Goal: Participate in discussion: Engage in conversation with other users on a specific topic

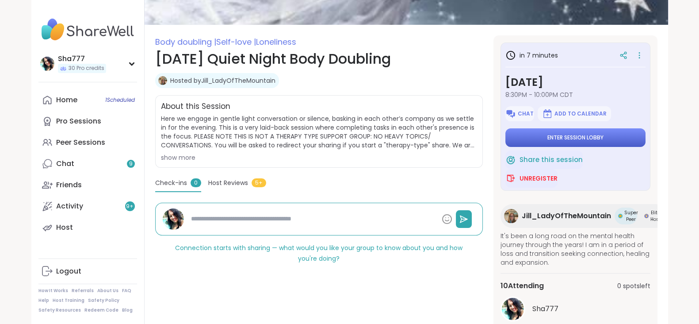
click at [582, 139] on span "Enter session lobby" at bounding box center [575, 137] width 56 height 7
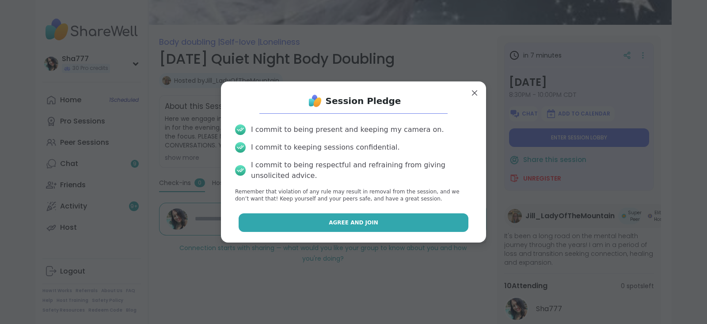
click at [391, 217] on button "Agree and Join" at bounding box center [354, 222] width 230 height 19
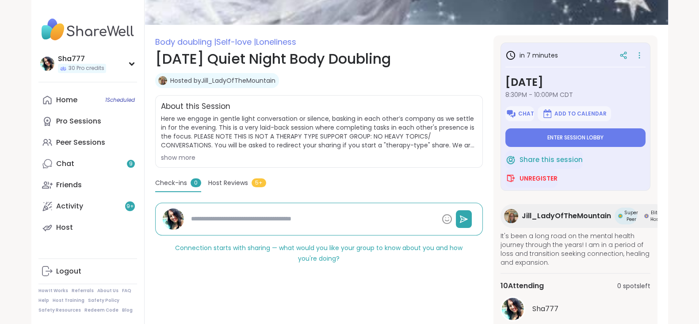
type textarea "*"
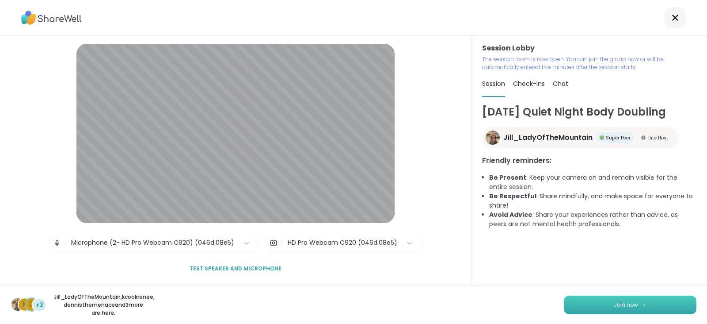
click at [586, 300] on button "Join now" at bounding box center [630, 304] width 133 height 19
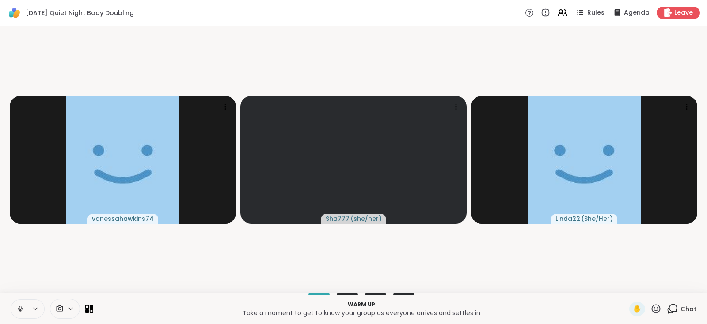
click at [19, 303] on button at bounding box center [19, 308] width 17 height 19
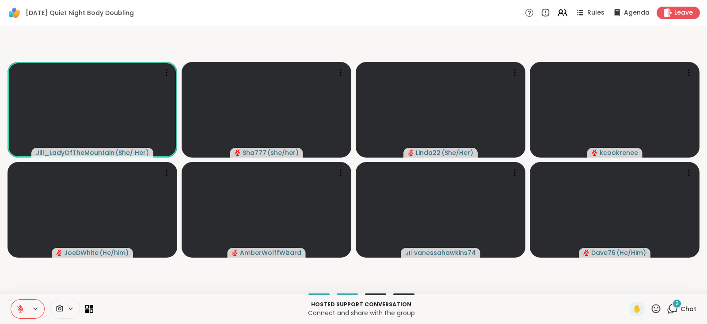
click at [19, 303] on button at bounding box center [19, 308] width 17 height 19
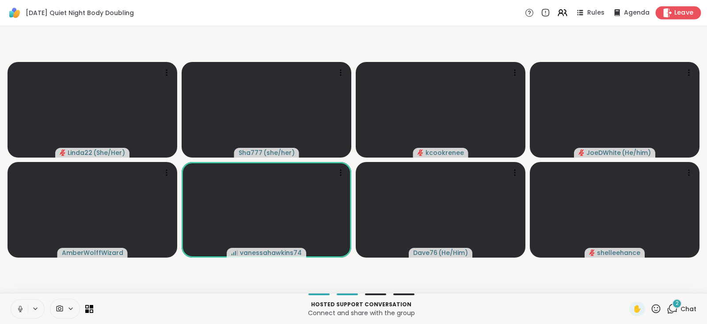
click at [674, 14] on span "Leave" at bounding box center [683, 12] width 19 height 9
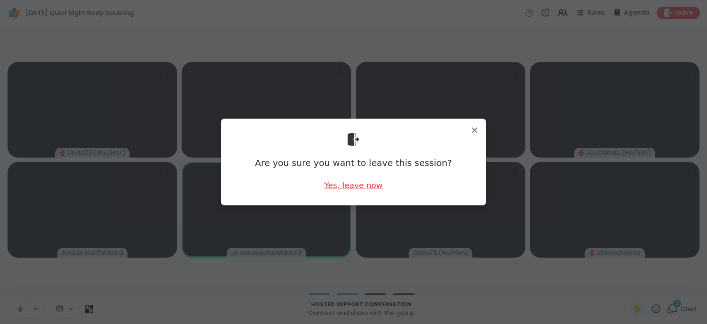
click at [373, 182] on div "Yes, leave now" at bounding box center [353, 184] width 58 height 11
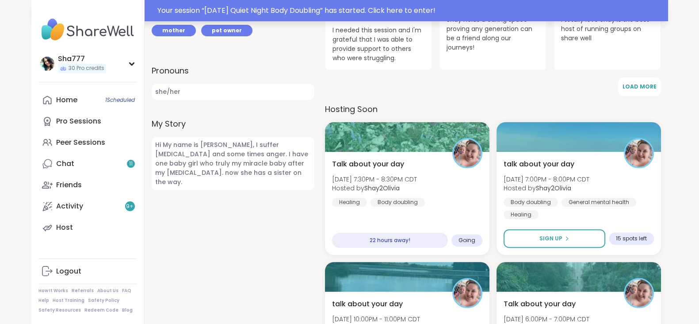
click at [265, 8] on div "Your session “ Sunday Quiet Night Body Doubling ” has started. Click here to en…" at bounding box center [409, 10] width 505 height 11
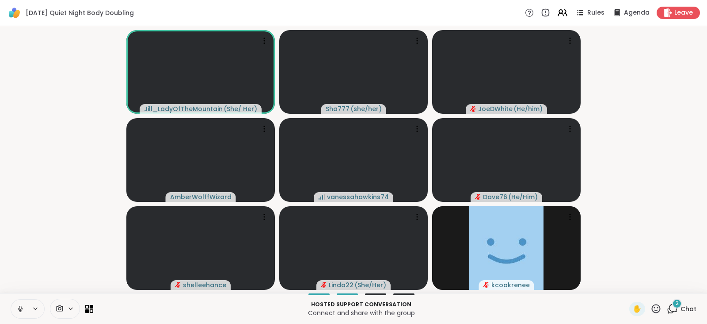
click at [21, 302] on button at bounding box center [19, 308] width 17 height 19
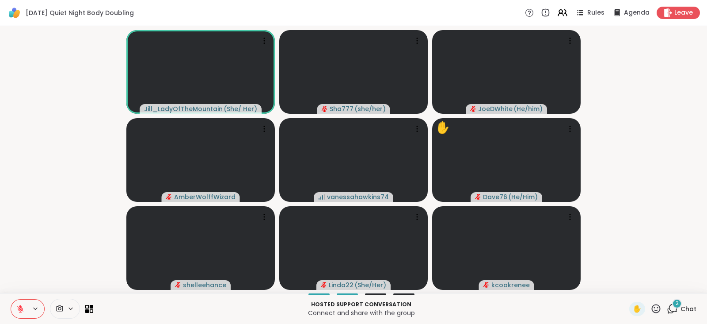
click at [650, 295] on div "Hosted support conversation Connect and share with the group ✋ 2 Chat" at bounding box center [353, 308] width 707 height 31
click at [651, 308] on icon at bounding box center [656, 308] width 11 height 11
click at [626, 282] on span "❤️" at bounding box center [630, 285] width 9 height 11
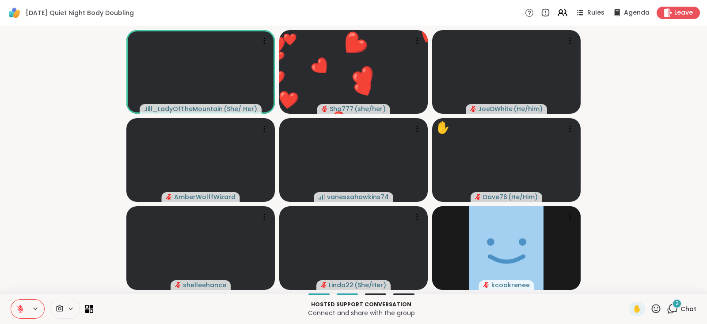
click at [651, 304] on icon at bounding box center [656, 308] width 11 height 11
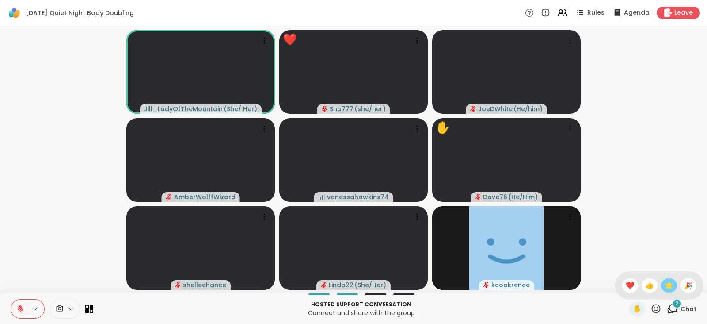
click at [665, 287] on span "🌟" at bounding box center [669, 285] width 9 height 11
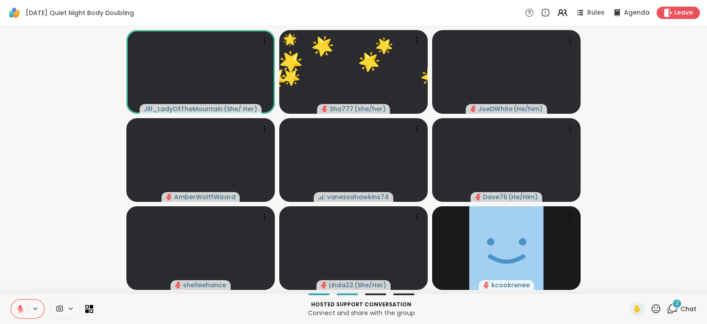
click at [652, 305] on icon at bounding box center [656, 308] width 9 height 9
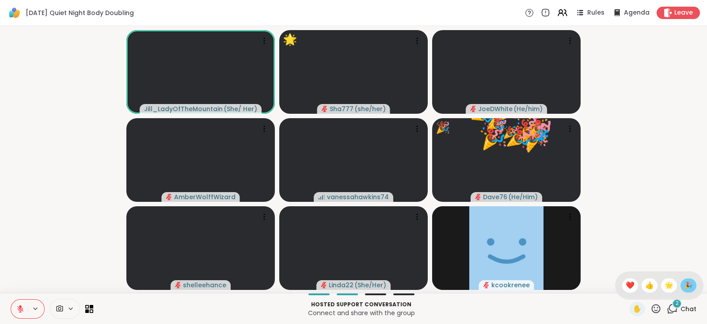
click at [684, 285] on span "🎉" at bounding box center [688, 285] width 9 height 11
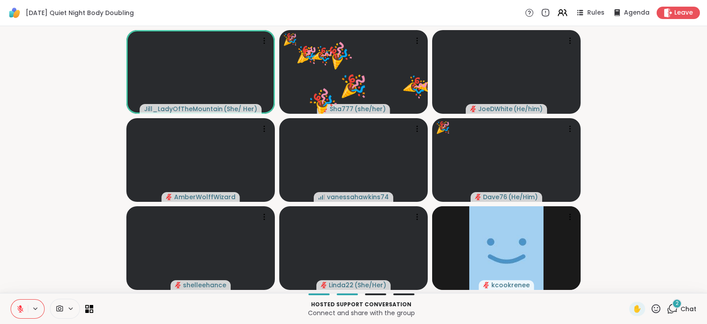
click at [676, 303] on span "2" at bounding box center [677, 303] width 3 height 8
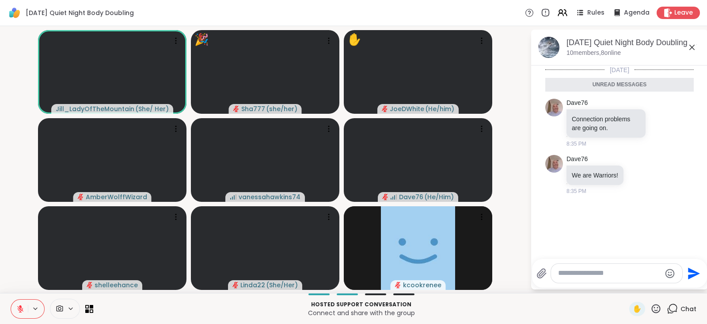
click at [637, 275] on textarea "Type your message" at bounding box center [609, 272] width 103 height 9
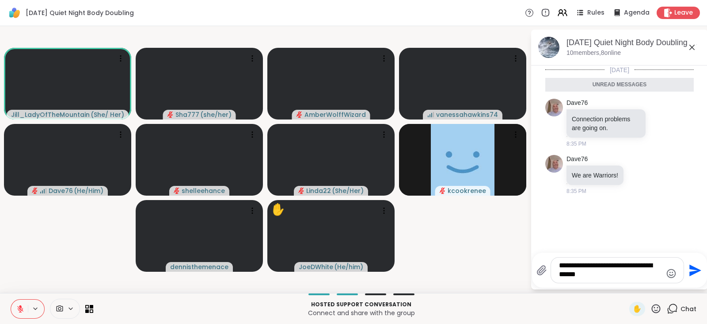
type textarea "**********"
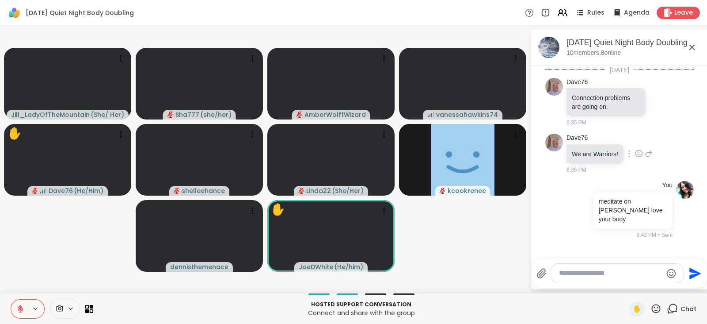
click at [647, 152] on icon at bounding box center [649, 153] width 6 height 6
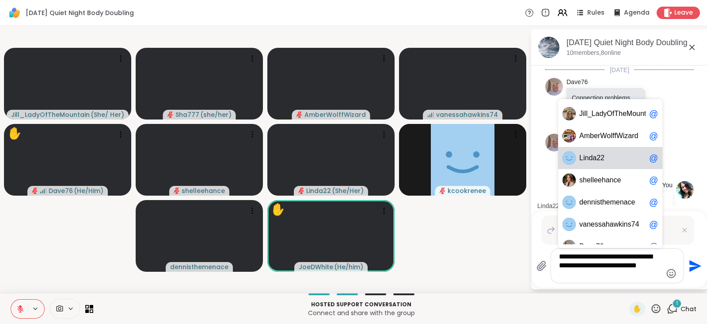
scroll to position [91, 0]
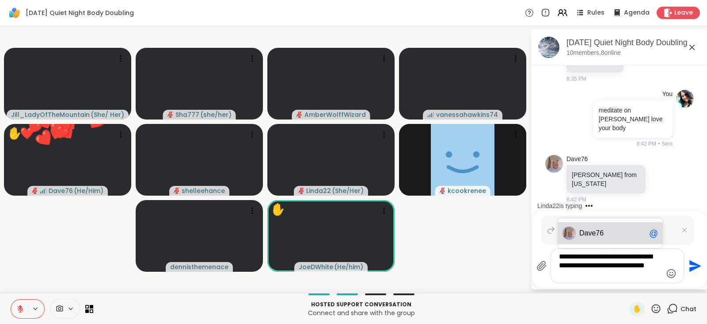
click at [625, 228] on div "Dav e76 @" at bounding box center [610, 233] width 104 height 22
type textarea "**********"
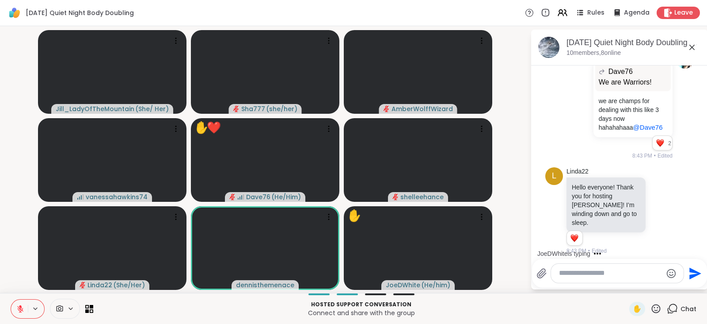
scroll to position [314, 0]
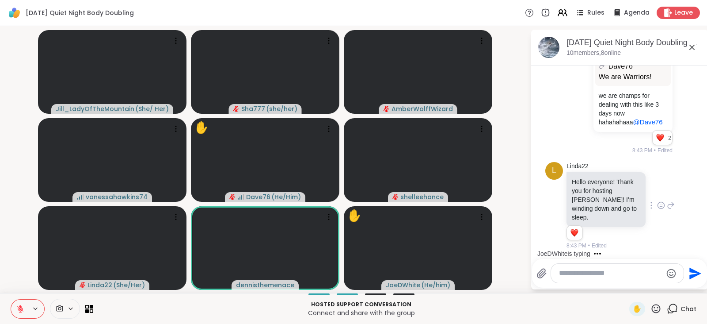
click at [662, 204] on icon at bounding box center [662, 204] width 0 height 0
click at [657, 190] on div "Select Reaction: Heart" at bounding box center [661, 191] width 8 height 8
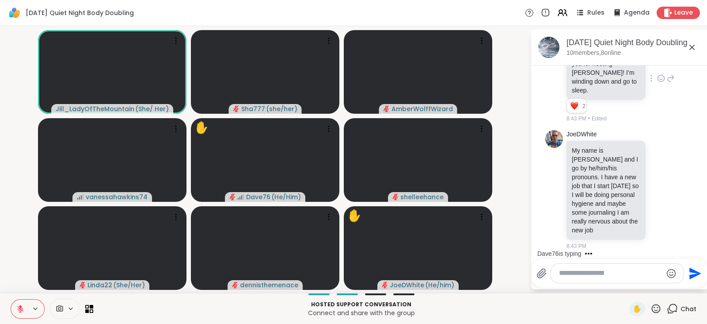
scroll to position [453, 0]
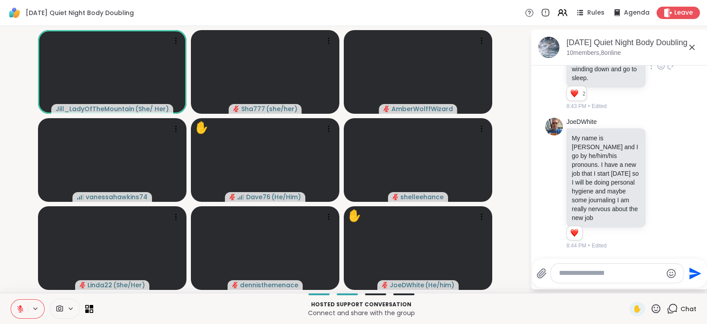
click at [651, 308] on icon at bounding box center [656, 308] width 11 height 11
click at [684, 284] on span "🎉" at bounding box center [688, 285] width 9 height 11
click at [651, 307] on icon at bounding box center [656, 308] width 11 height 11
click at [626, 282] on span "❤️" at bounding box center [630, 285] width 9 height 11
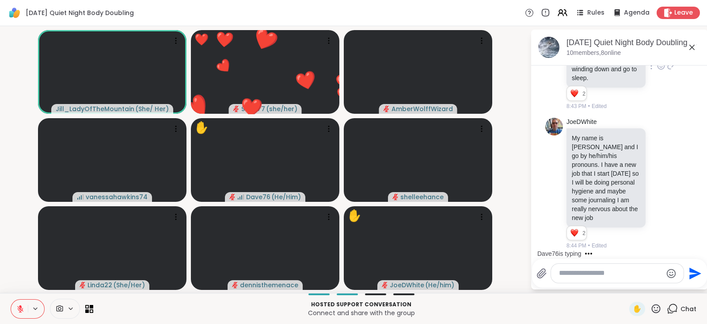
click at [652, 307] on icon at bounding box center [656, 308] width 9 height 9
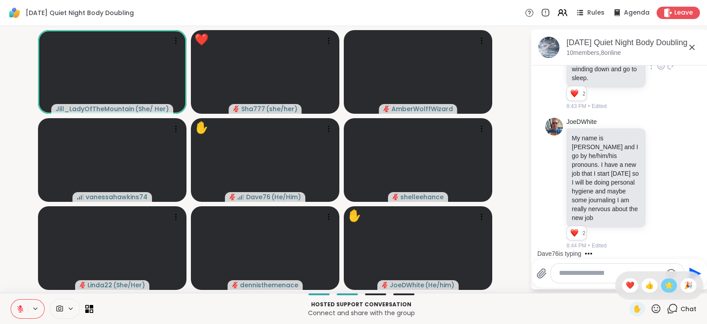
click at [665, 289] on span "🌟" at bounding box center [669, 285] width 9 height 11
click at [657, 184] on icon at bounding box center [661, 183] width 8 height 9
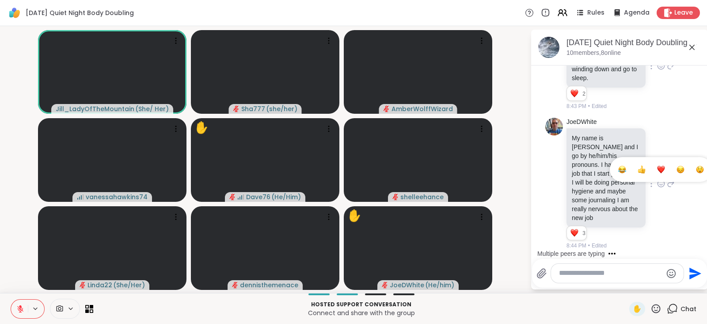
click at [657, 171] on div "Select Reaction: Heart" at bounding box center [661, 169] width 8 height 8
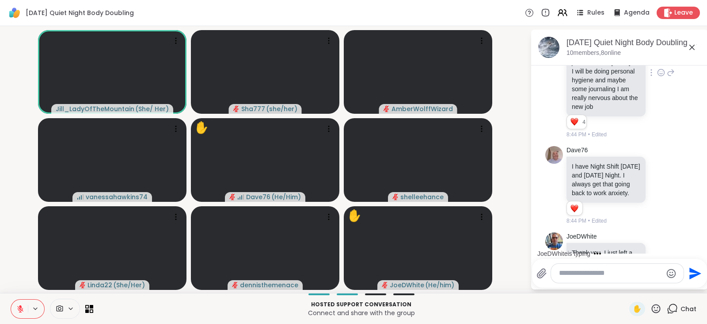
scroll to position [639, 0]
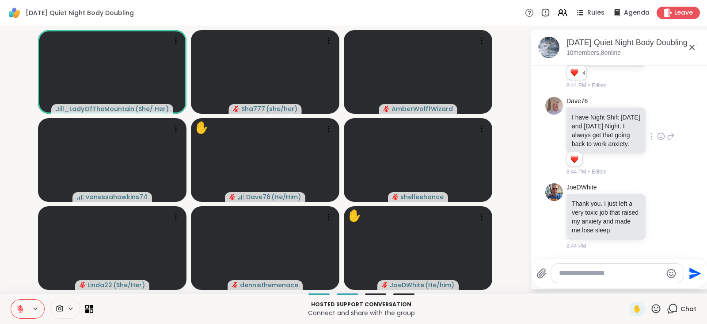
click at [657, 132] on icon at bounding box center [661, 136] width 8 height 9
click at [657, 118] on div "Select Reaction: Heart" at bounding box center [661, 122] width 8 height 8
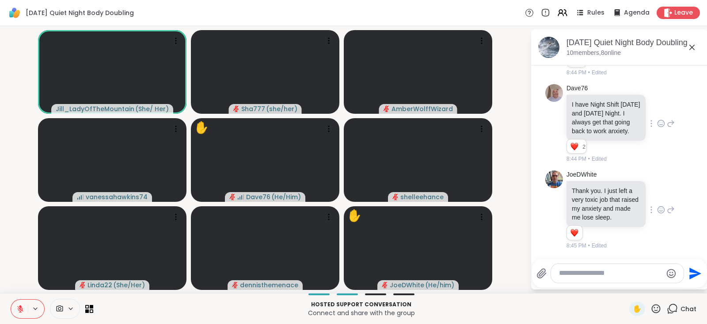
click at [657, 205] on icon at bounding box center [661, 209] width 8 height 9
click at [657, 193] on div "Select Reaction: Heart" at bounding box center [661, 195] width 8 height 8
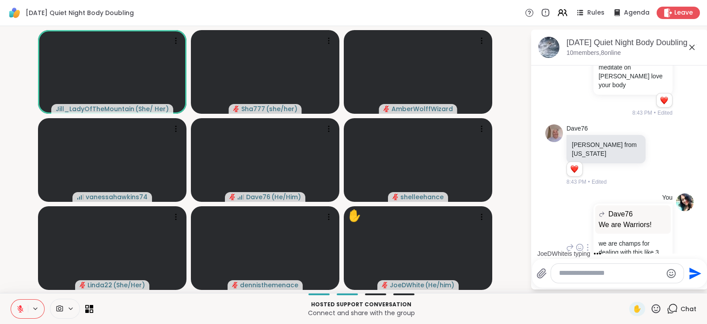
scroll to position [159, 0]
click at [657, 157] on icon at bounding box center [661, 155] width 8 height 9
click at [657, 143] on div "Select Reaction: Heart" at bounding box center [661, 141] width 8 height 8
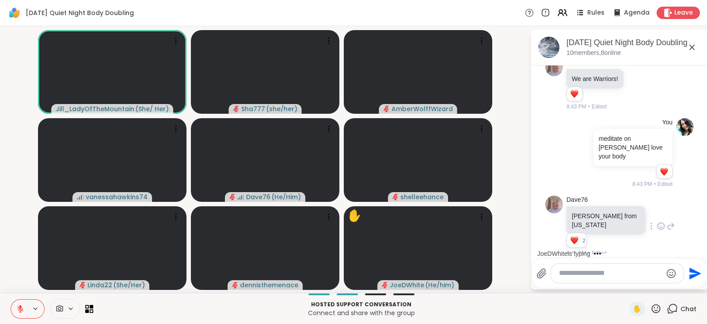
scroll to position [88, 0]
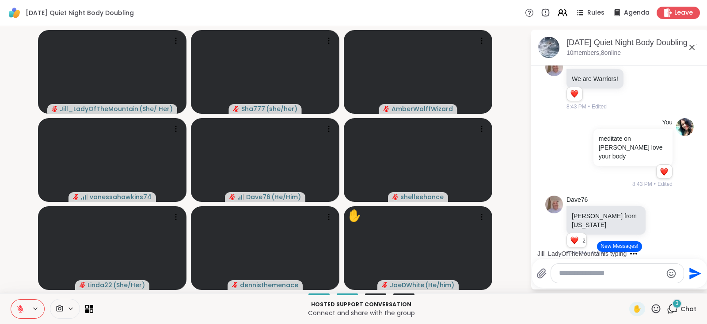
click at [619, 247] on button "New Messages!" at bounding box center [619, 246] width 45 height 11
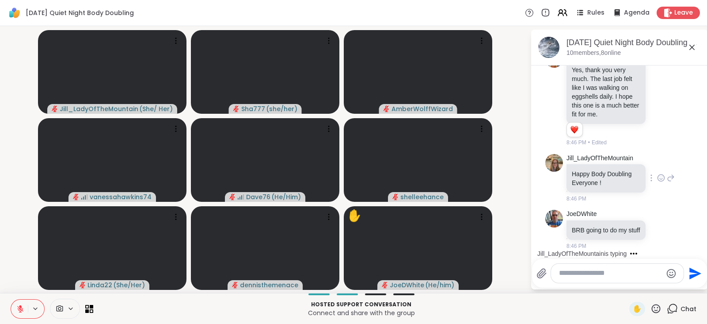
scroll to position [941, 0]
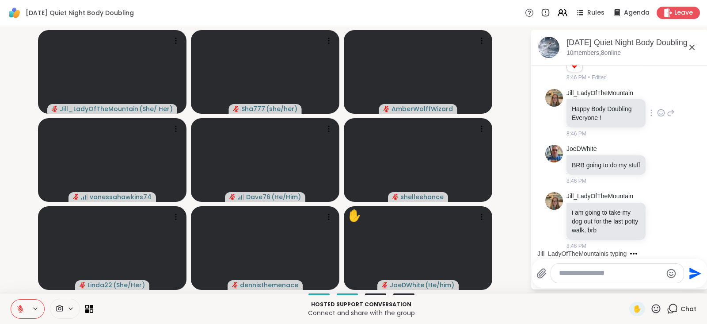
click at [649, 168] on div "JoeDWhite BRB going to do my stuff 8:46 PM" at bounding box center [621, 165] width 108 height 40
click at [657, 108] on icon at bounding box center [661, 112] width 8 height 9
click at [657, 95] on div "Select Reaction: Heart" at bounding box center [661, 99] width 8 height 8
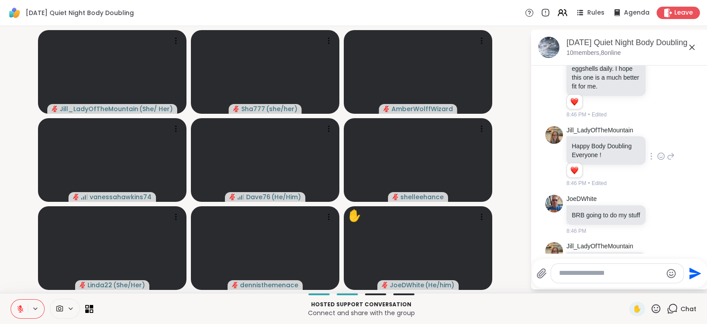
scroll to position [831, 0]
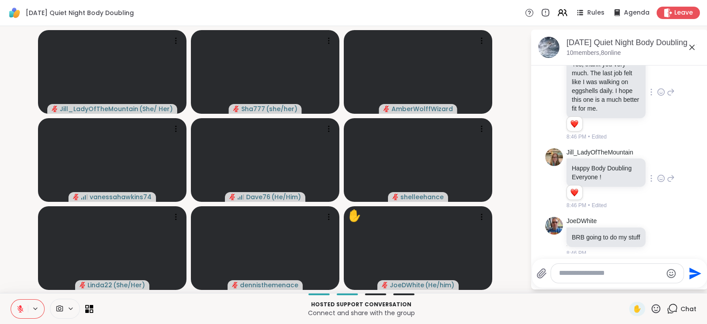
click at [657, 96] on icon at bounding box center [661, 92] width 8 height 9
click at [657, 82] on div "Select Reaction: Heart" at bounding box center [661, 78] width 8 height 8
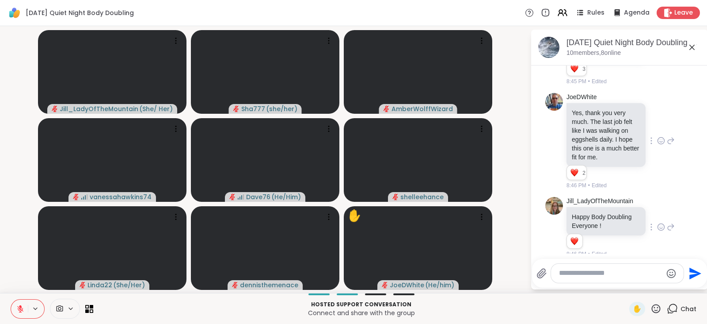
scroll to position [740, 0]
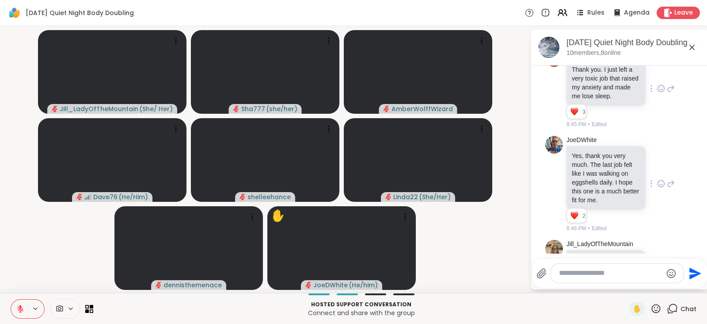
click at [600, 272] on textarea "Type your message" at bounding box center [610, 272] width 103 height 9
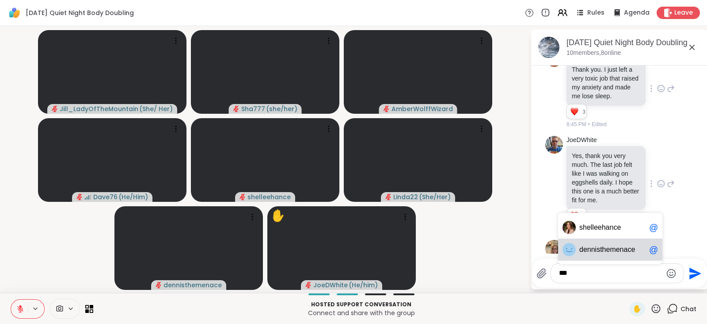
click at [613, 250] on span "nnisthemenace" at bounding box center [611, 249] width 48 height 9
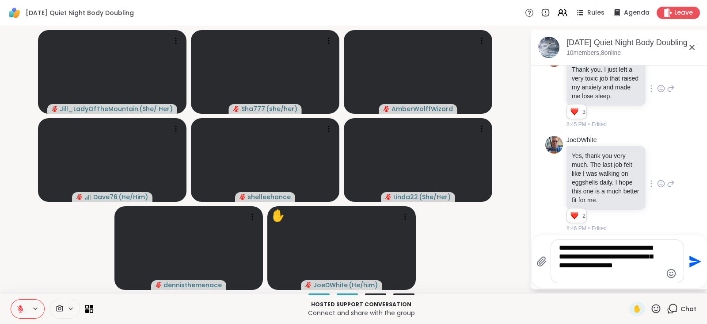
type textarea "**********"
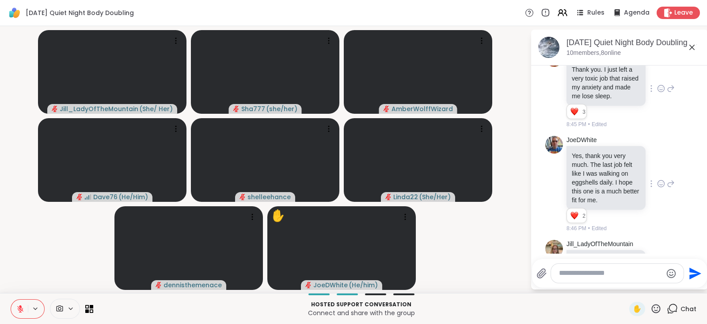
scroll to position [1035, 0]
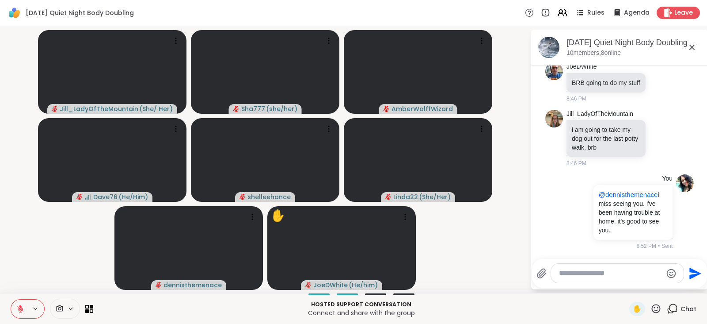
click at [602, 272] on textarea "Type your message" at bounding box center [610, 272] width 103 height 9
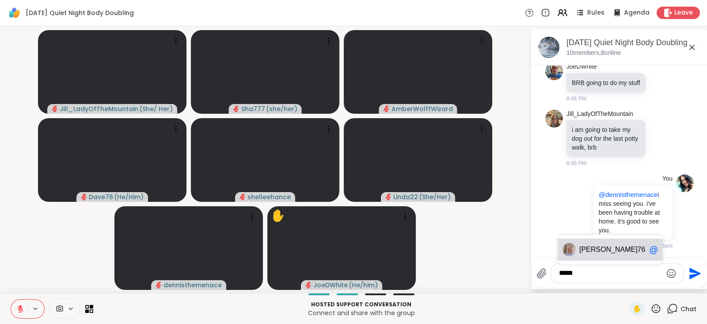
click at [608, 251] on span "Dave 76" at bounding box center [612, 249] width 66 height 9
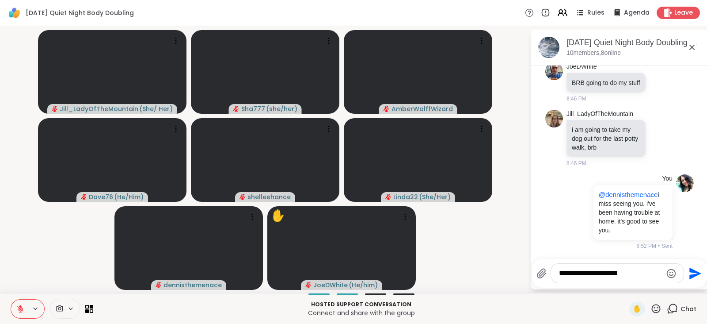
type textarea "**********"
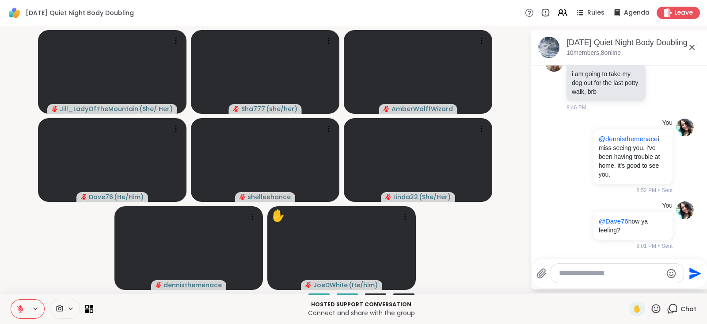
scroll to position [1188, 0]
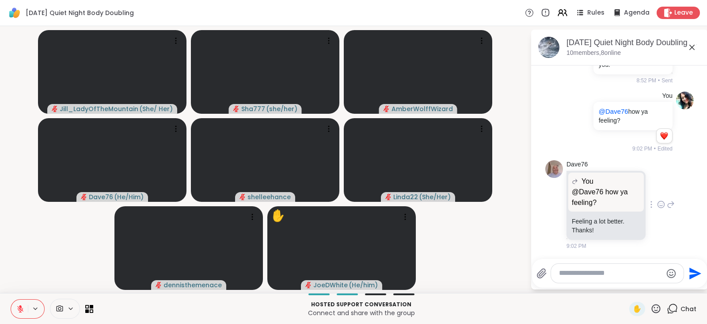
click at [658, 208] on icon at bounding box center [661, 204] width 7 height 7
click at [657, 194] on span "Select Reaction: Heart" at bounding box center [661, 190] width 8 height 9
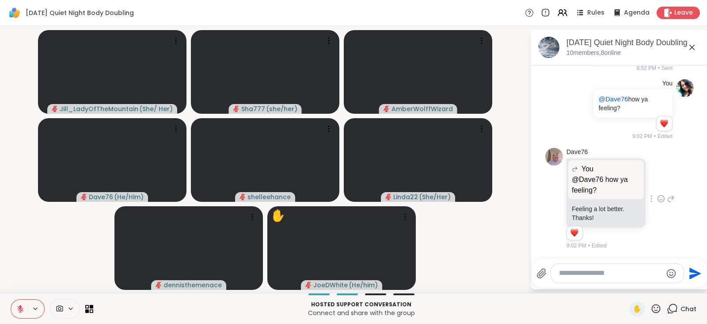
click at [668, 202] on icon at bounding box center [671, 198] width 6 height 6
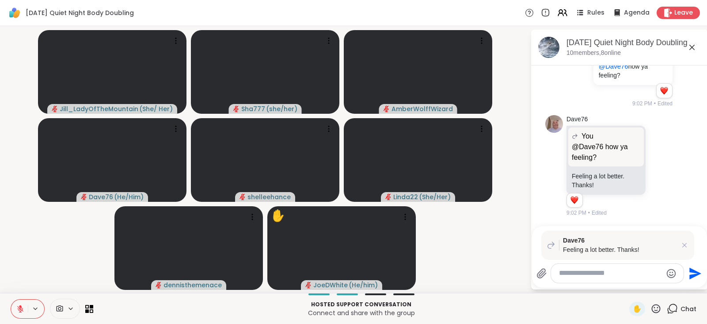
click at [588, 269] on textarea "Type your message" at bounding box center [610, 272] width 103 height 9
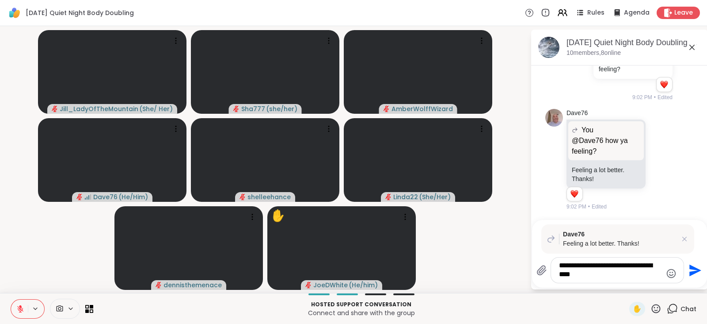
type textarea "**********"
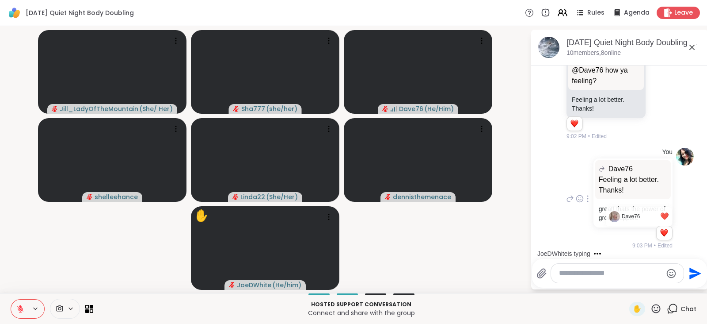
scroll to position [1396, 0]
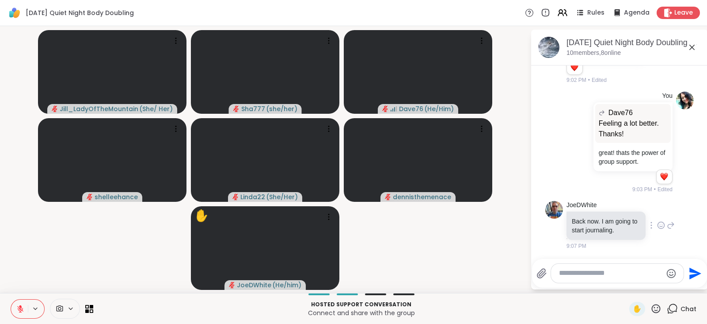
click at [657, 221] on icon at bounding box center [661, 225] width 8 height 9
click at [638, 208] on div "Select Reaction: Thumbs up" at bounding box center [642, 211] width 8 height 8
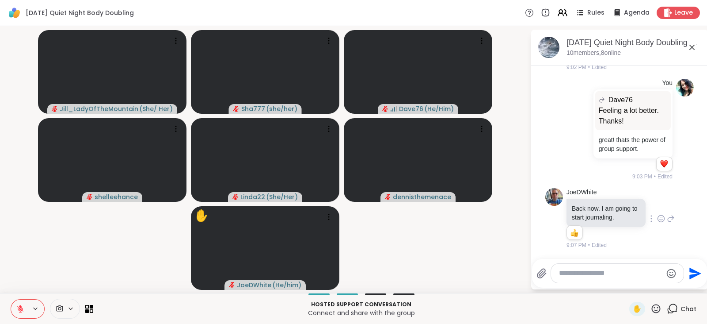
scroll to position [1408, 0]
click at [651, 307] on icon at bounding box center [656, 308] width 11 height 11
click at [665, 286] on span "🌟" at bounding box center [669, 285] width 9 height 11
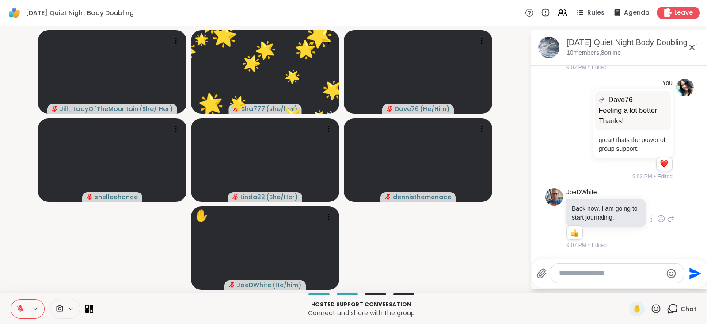
click at [615, 271] on textarea "Type your message" at bounding box center [610, 272] width 103 height 9
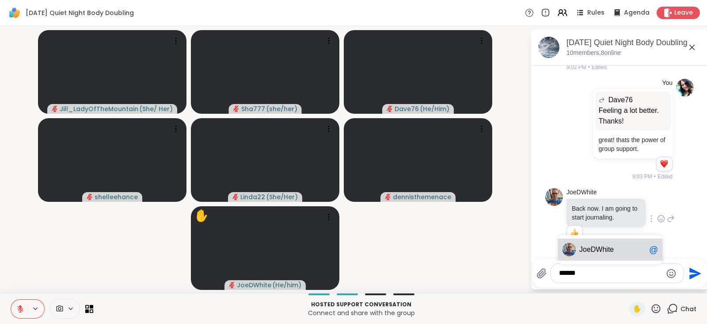
click at [613, 250] on span "eDWhite" at bounding box center [600, 249] width 27 height 9
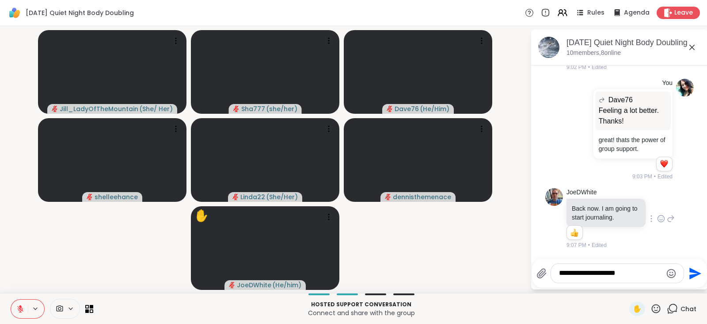
type textarea "**********"
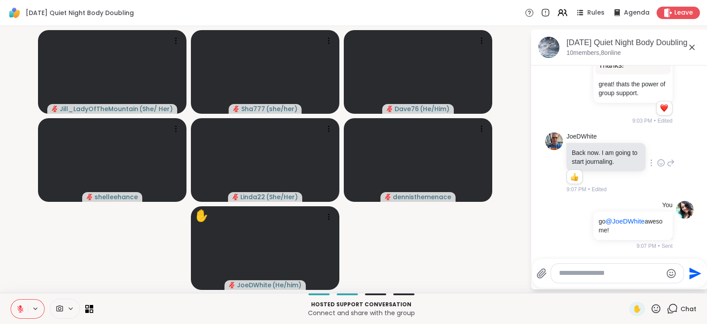
scroll to position [1464, 0]
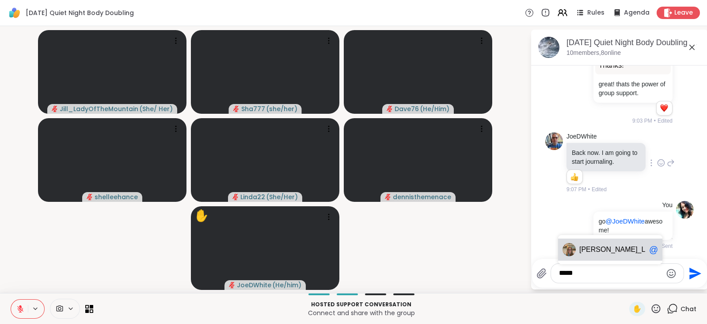
click at [638, 250] on span "_LadyOfTheMountain" at bounding box center [672, 249] width 68 height 9
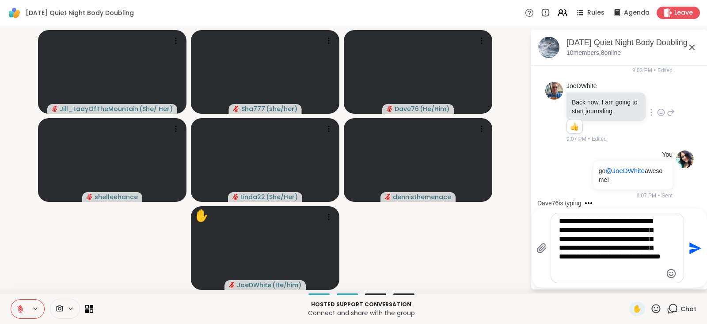
type textarea "**********"
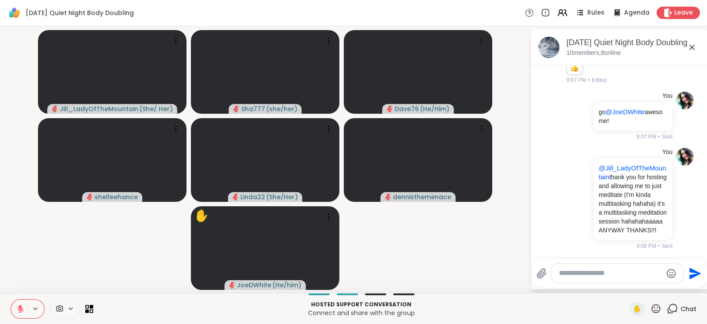
scroll to position [1664, 0]
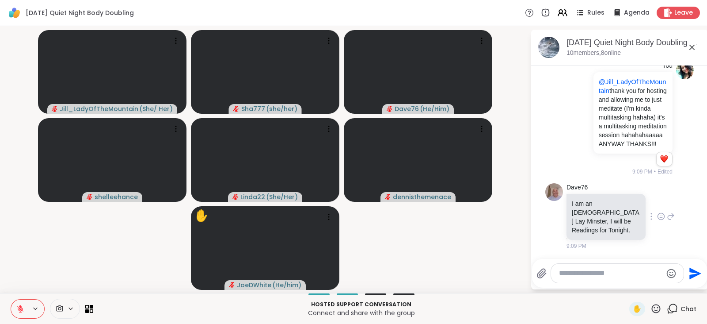
click at [657, 221] on icon at bounding box center [661, 216] width 8 height 9
click at [657, 206] on div "Select Reaction: Heart" at bounding box center [661, 202] width 8 height 8
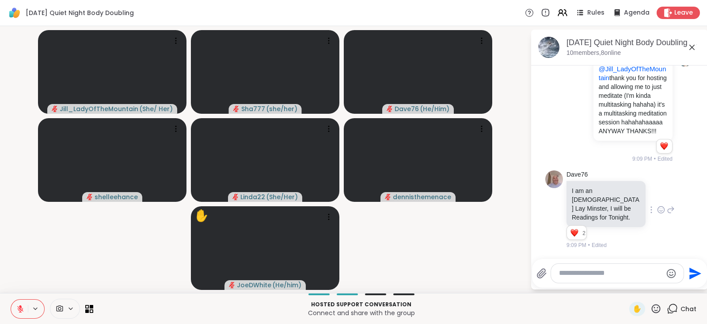
click at [668, 209] on icon at bounding box center [671, 209] width 6 height 6
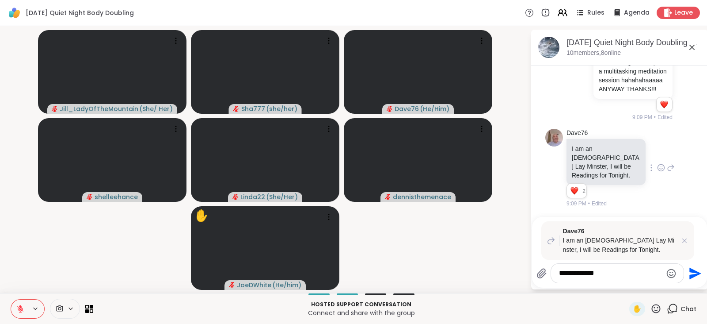
scroll to position [1702, 0]
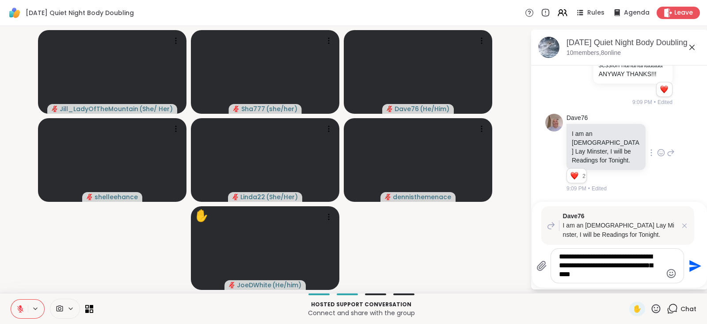
type textarea "**********"
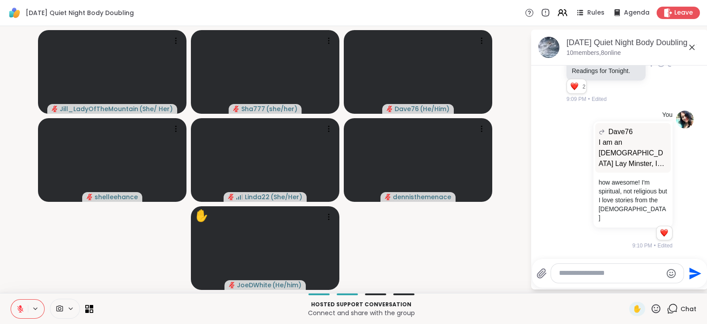
scroll to position [1848, 0]
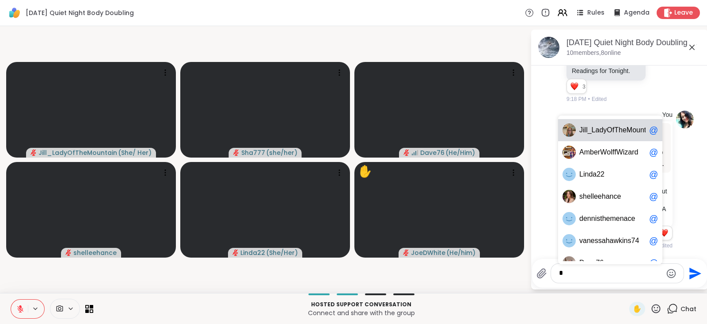
click at [614, 130] on span "T" at bounding box center [616, 130] width 4 height 9
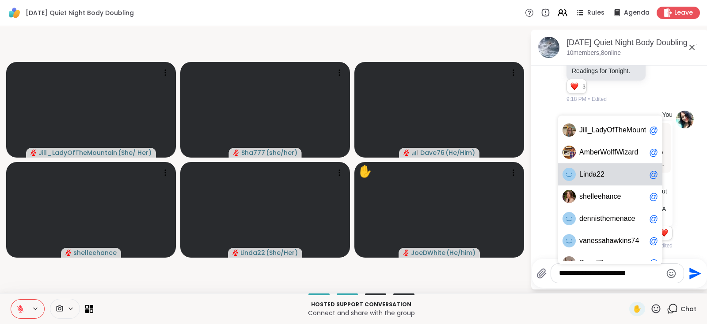
scroll to position [13, 0]
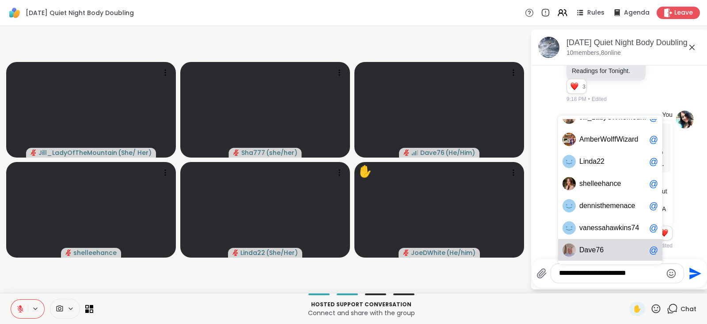
click at [602, 243] on div "D a v e 7 6 @" at bounding box center [610, 250] width 104 height 22
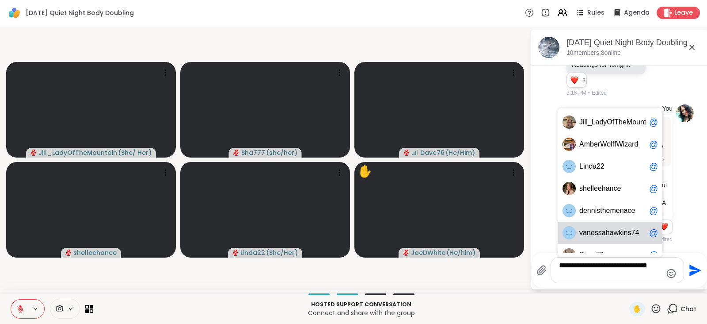
scroll to position [0, 0]
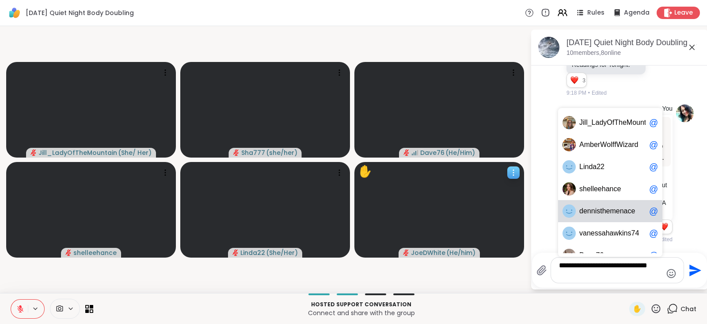
type textarea "**********"
click at [449, 251] on span "( He/him )" at bounding box center [460, 252] width 29 height 9
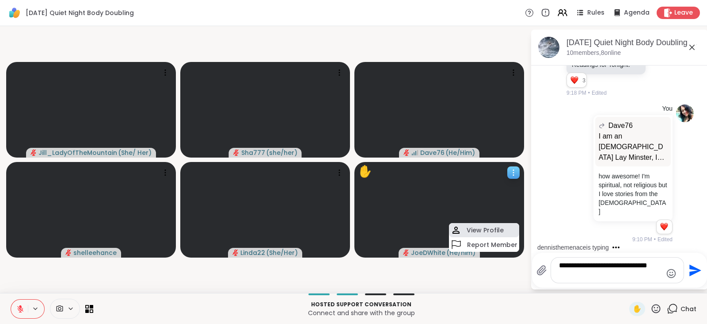
click at [472, 228] on h4 "View Profile" at bounding box center [485, 229] width 37 height 9
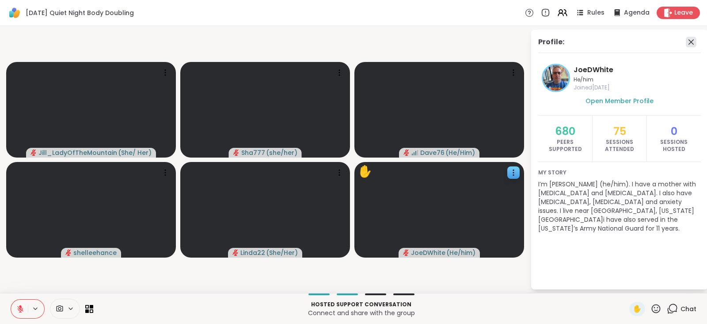
click at [687, 41] on icon at bounding box center [691, 42] width 11 height 11
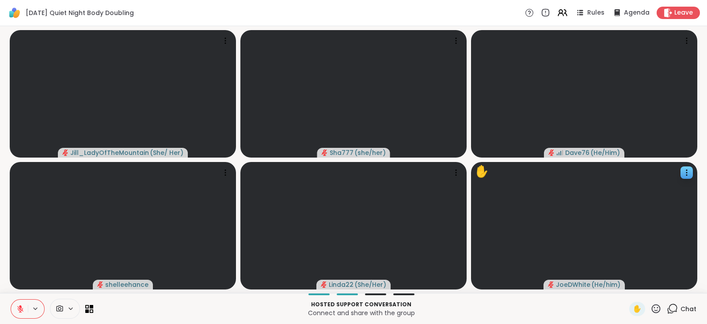
click at [667, 308] on icon at bounding box center [672, 308] width 11 height 11
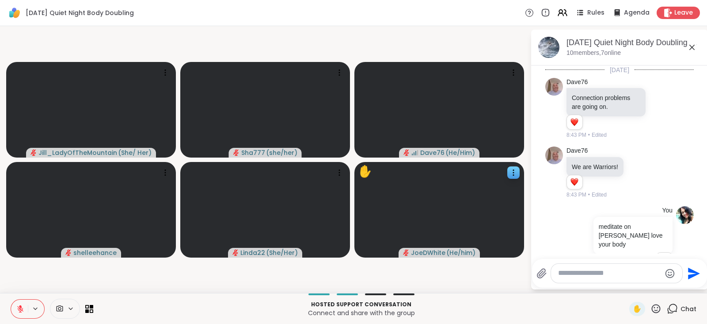
scroll to position [1848, 0]
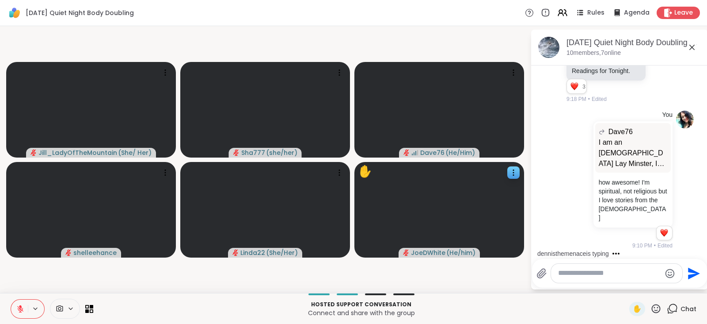
click at [602, 270] on textarea "Type your message" at bounding box center [609, 272] width 103 height 9
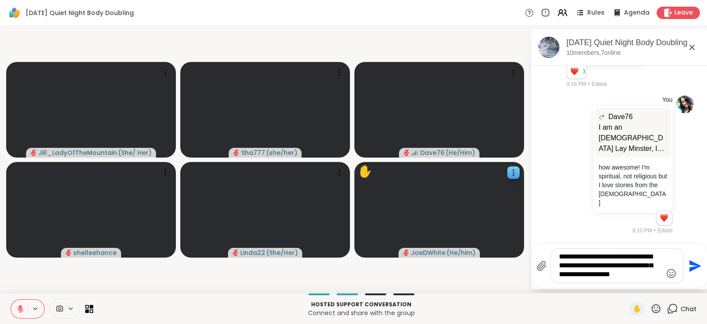
type textarea "**********"
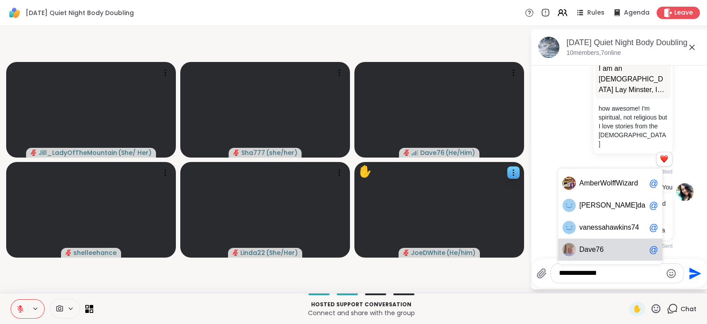
scroll to position [1943, 0]
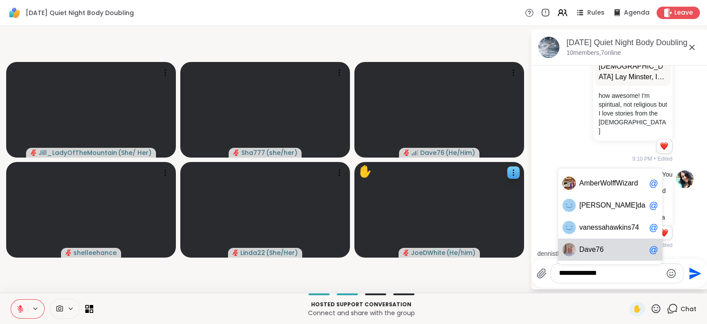
click at [608, 248] on span "Da ve76" at bounding box center [612, 249] width 66 height 9
type textarea "**********"
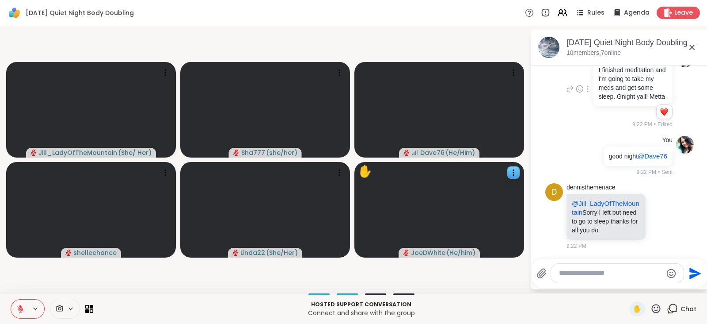
scroll to position [2094, 0]
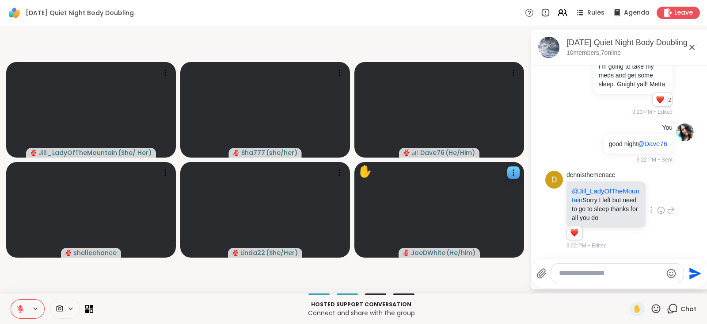
click at [657, 206] on icon at bounding box center [661, 210] width 8 height 9
click at [657, 192] on div "Select Reaction: Heart" at bounding box center [661, 196] width 8 height 8
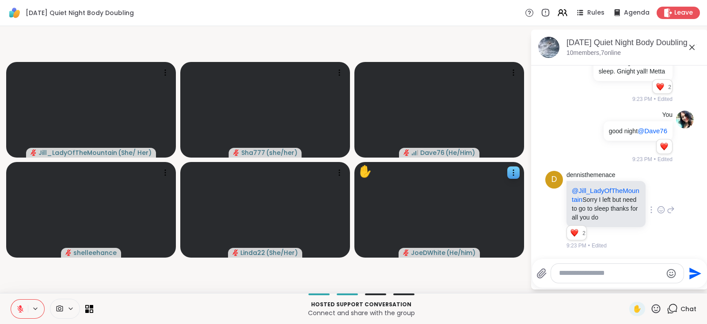
click at [611, 271] on textarea "Type your message" at bounding box center [610, 272] width 103 height 9
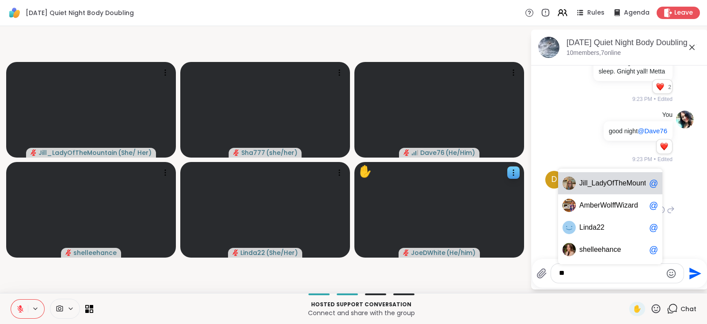
click at [621, 184] on span "adyOfTheMountain" at bounding box center [626, 183] width 60 height 9
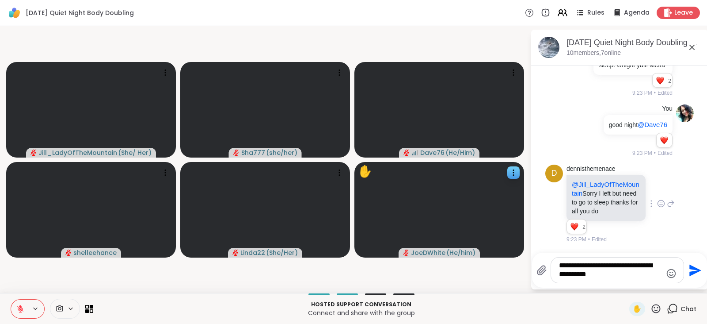
type textarea "**********"
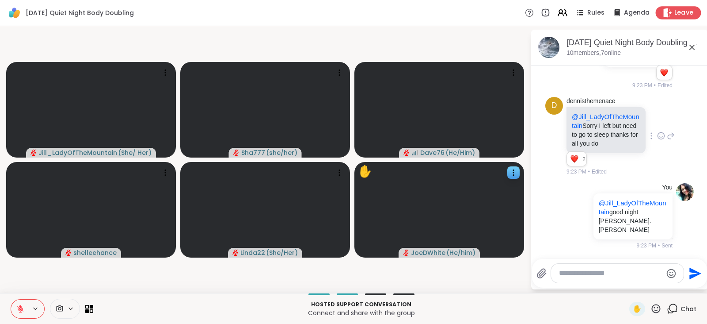
scroll to position [2184, 0]
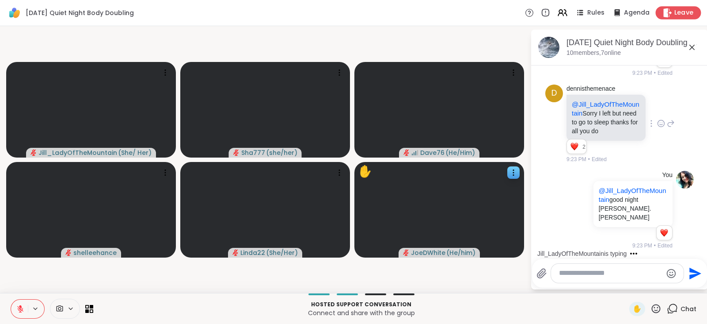
click at [674, 16] on span "Leave" at bounding box center [683, 12] width 19 height 9
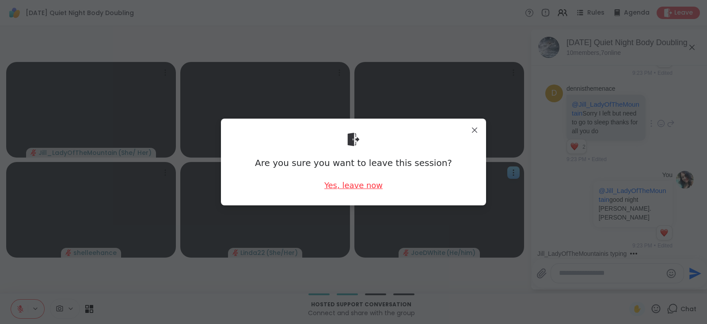
click at [365, 180] on div "Yes, leave now" at bounding box center [353, 184] width 58 height 11
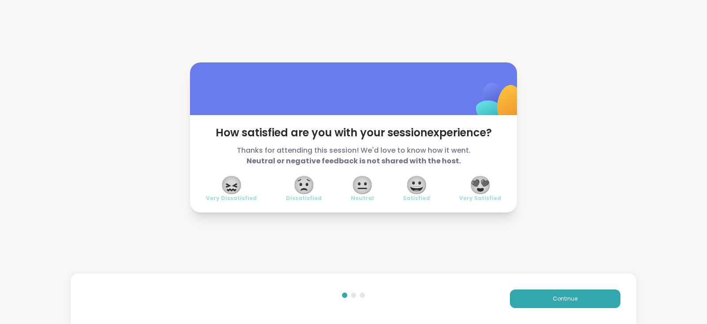
click at [475, 184] on span "😍" at bounding box center [480, 185] width 22 height 16
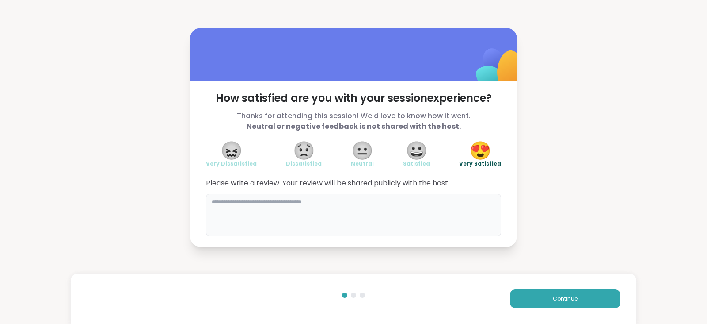
click at [329, 213] on textarea at bounding box center [353, 215] width 295 height 42
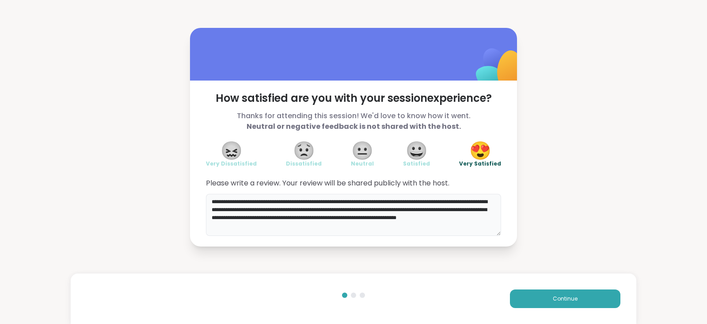
type textarea "**********"
click at [529, 292] on button "Continue" at bounding box center [565, 298] width 110 height 19
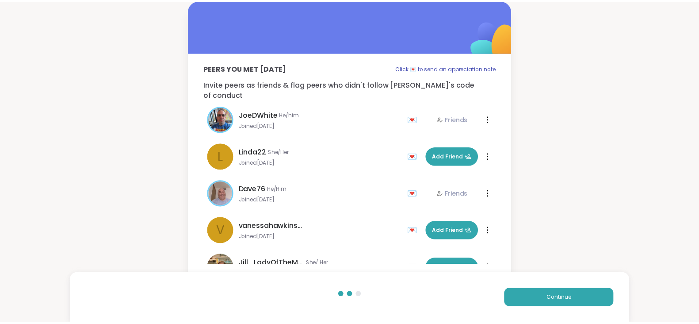
scroll to position [175, 0]
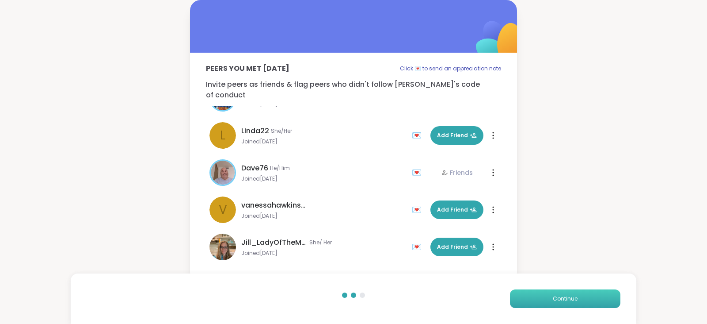
click at [555, 298] on span "Continue" at bounding box center [565, 298] width 25 height 8
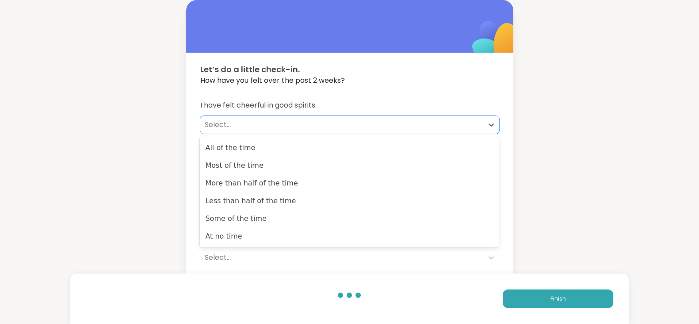
click at [289, 117] on div "Select..." at bounding box center [341, 125] width 283 height 18
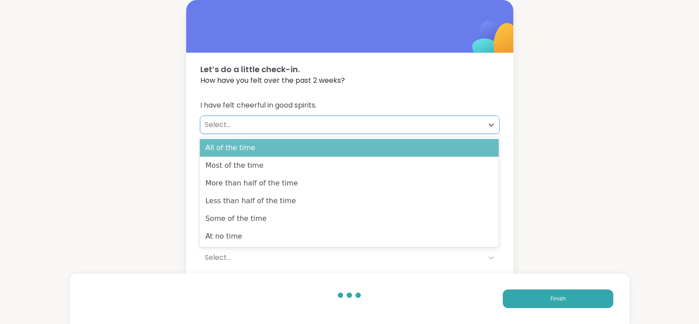
click at [293, 145] on div "All of the time" at bounding box center [349, 148] width 299 height 18
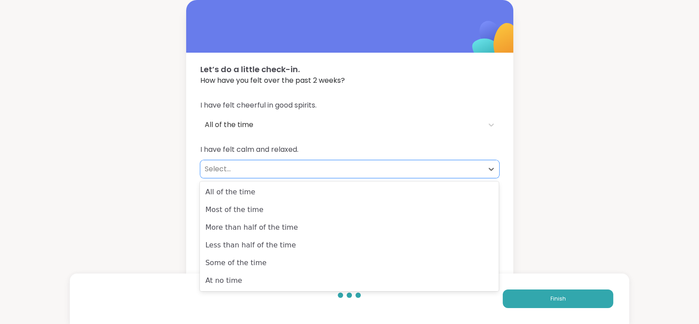
click at [288, 168] on div "Select..." at bounding box center [342, 169] width 274 height 11
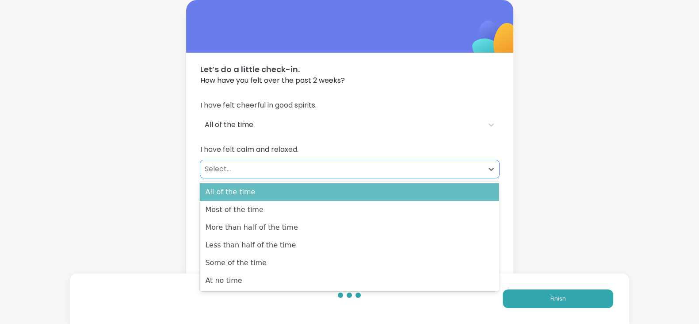
click at [289, 190] on div "All of the time" at bounding box center [349, 192] width 299 height 18
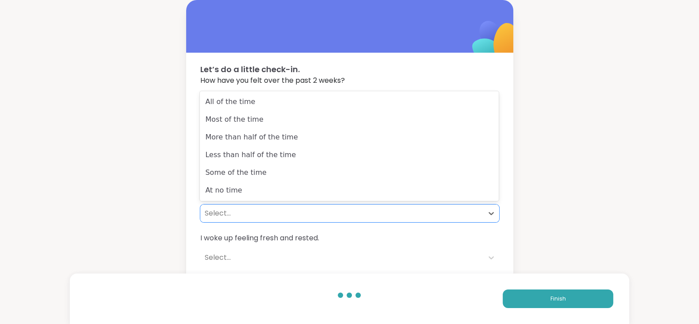
click at [287, 208] on div "Select..." at bounding box center [342, 213] width 274 height 11
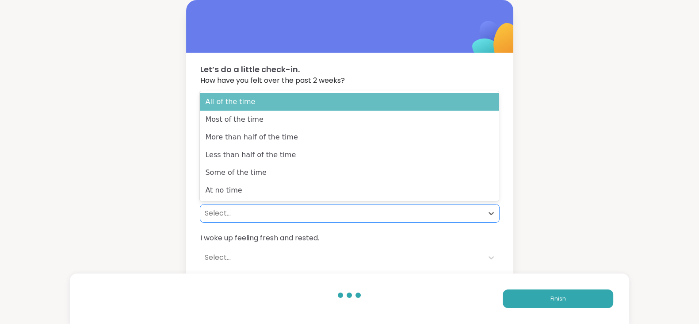
click at [287, 103] on div "All of the time" at bounding box center [349, 102] width 299 height 18
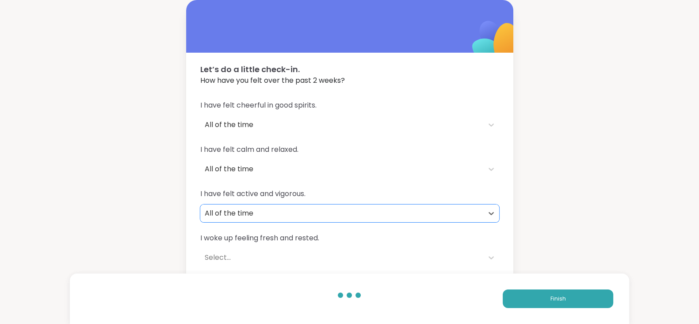
scroll to position [46, 0]
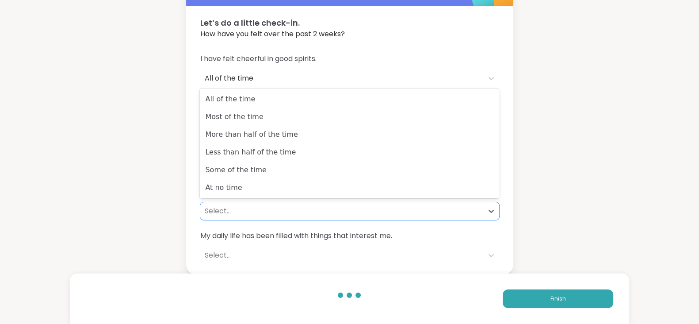
click at [275, 204] on div "Select..." at bounding box center [341, 211] width 283 height 18
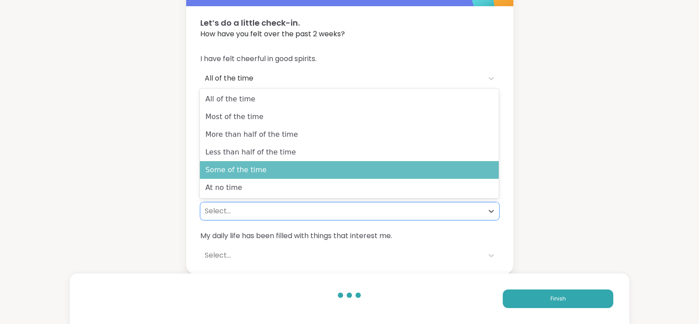
click at [277, 166] on div "Some of the time" at bounding box center [349, 170] width 299 height 18
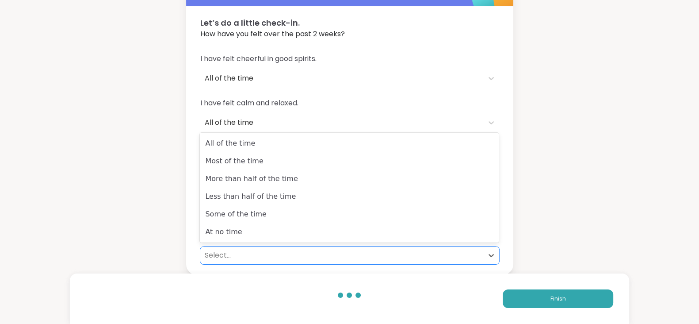
click at [270, 253] on div "Select..." at bounding box center [342, 255] width 274 height 11
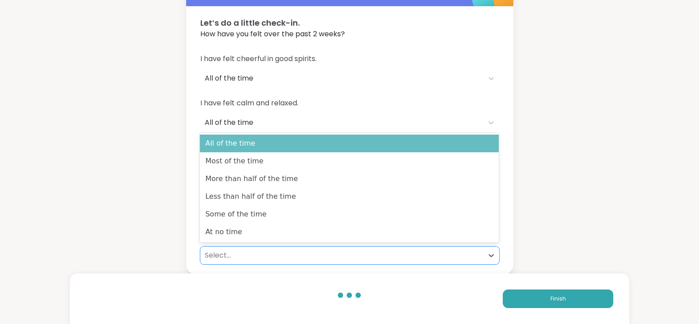
click at [270, 148] on div "All of the time" at bounding box center [349, 143] width 299 height 18
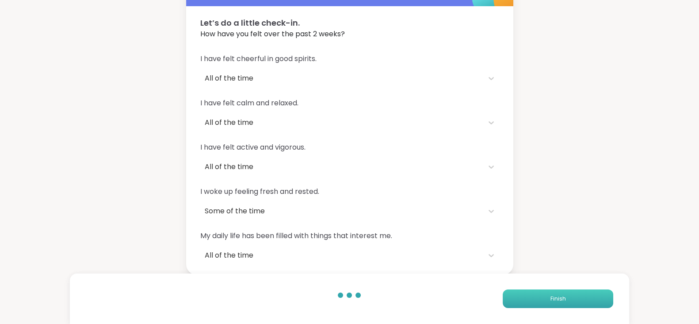
click at [539, 297] on button "Finish" at bounding box center [557, 298] width 110 height 19
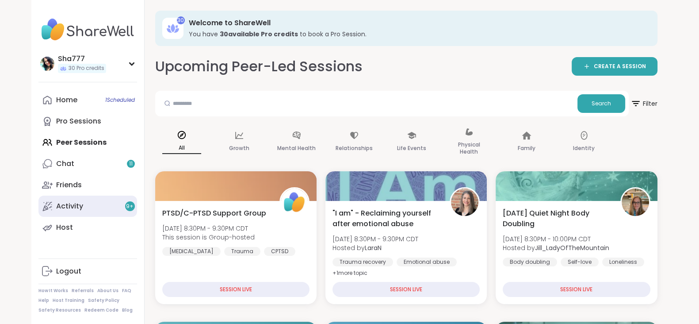
click at [104, 201] on link "Activity 9 +" at bounding box center [87, 205] width 99 height 21
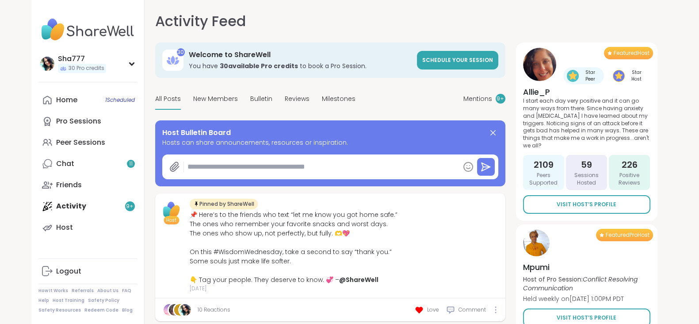
click at [146, 200] on div "Activity Feed Mentions 9 + 30 Welcome to ShareWell You have 30 available Pro cr…" at bounding box center [406, 167] width 523 height 334
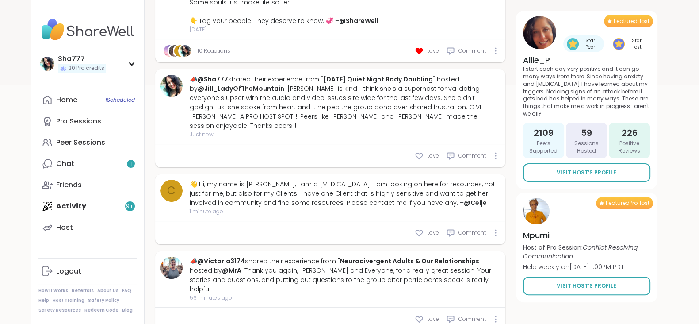
scroll to position [266, 0]
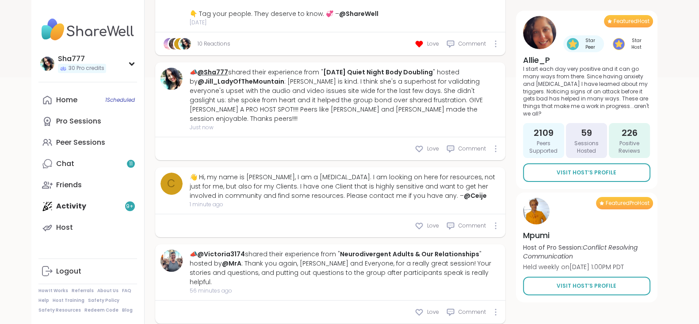
click at [218, 68] on link "@Sha777" at bounding box center [212, 72] width 31 height 9
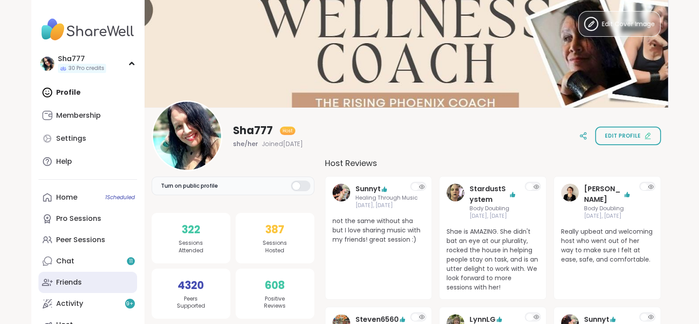
click at [98, 288] on link "Friends" at bounding box center [87, 281] width 99 height 21
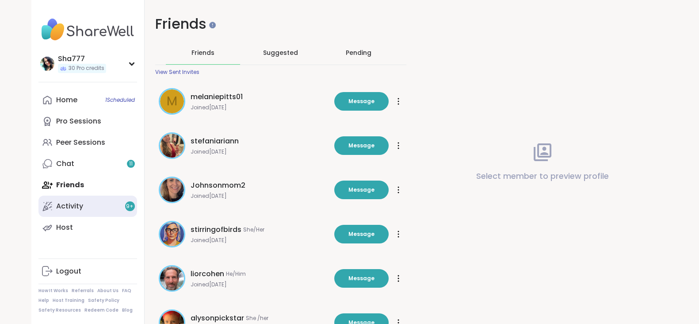
click at [86, 206] on link "Activity 9 +" at bounding box center [87, 205] width 99 height 21
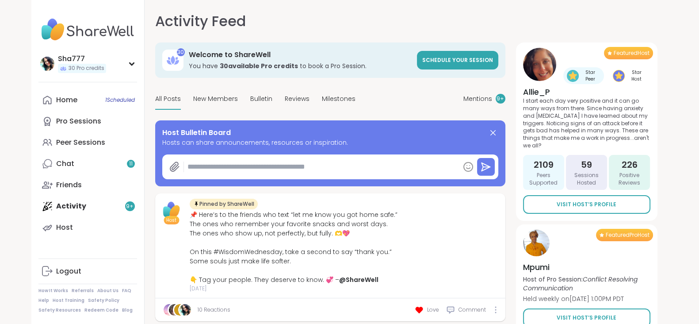
click at [150, 231] on div "Activity Feed Mentions 9 + 30 Welcome to ShareWell You have 30 available Pro cr…" at bounding box center [406, 167] width 523 height 334
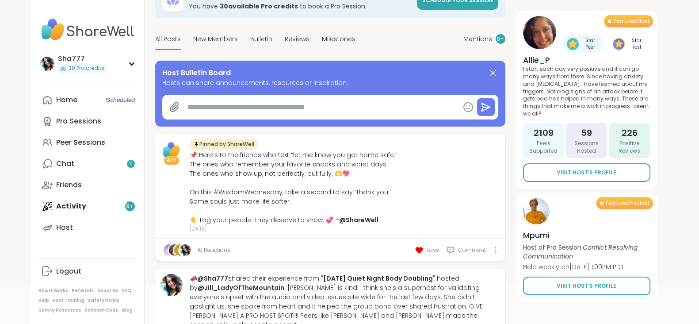
scroll to position [84, 0]
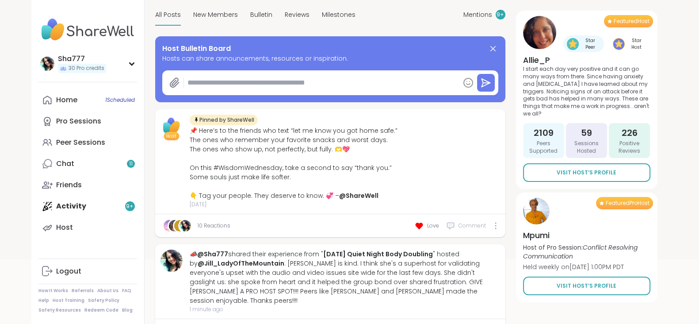
click at [457, 221] on div "Comment" at bounding box center [466, 225] width 40 height 9
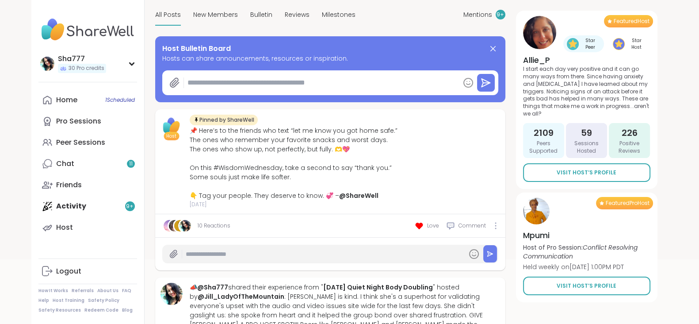
click at [266, 253] on input "text" at bounding box center [325, 253] width 278 height 15
type textarea "*"
type input "**********"
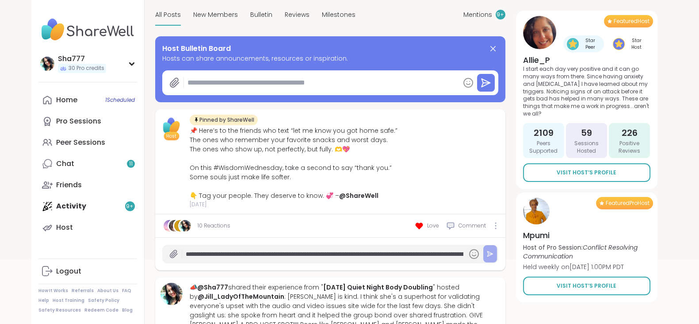
click at [487, 252] on icon at bounding box center [490, 253] width 7 height 7
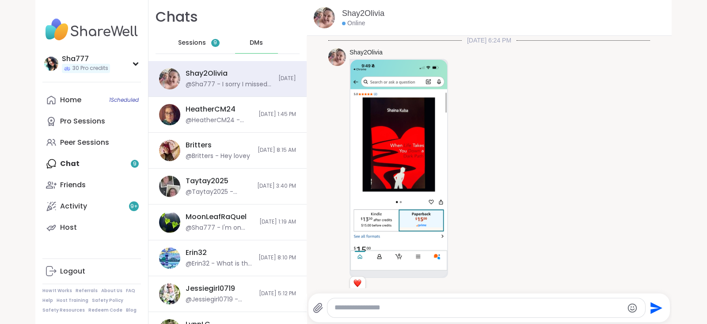
scroll to position [636, 0]
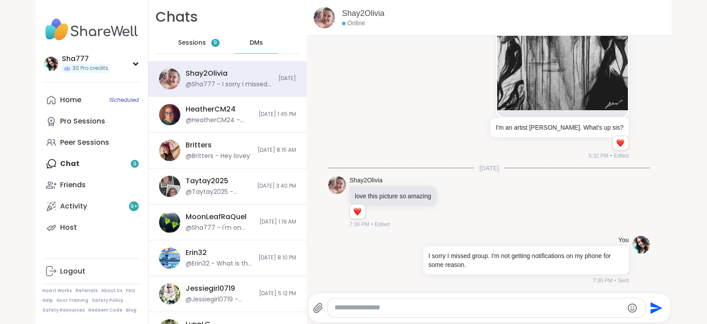
click at [199, 43] on div "Sessions 9" at bounding box center [198, 42] width 43 height 21
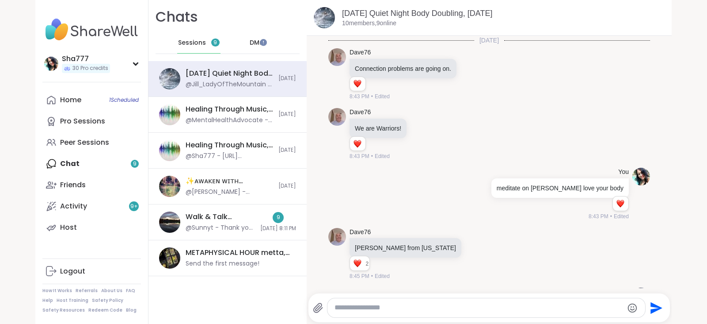
scroll to position [598, 0]
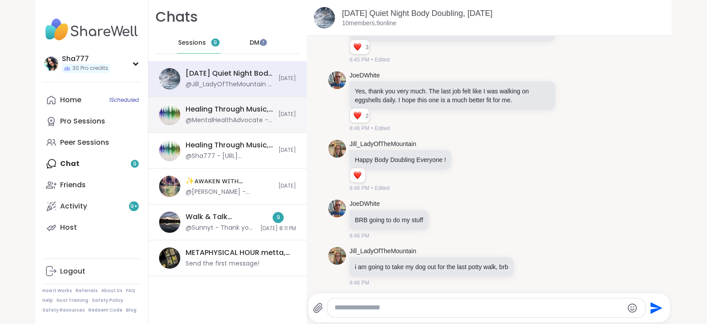
click at [221, 107] on div "Healing Through Music, Sep 07" at bounding box center [230, 109] width 88 height 10
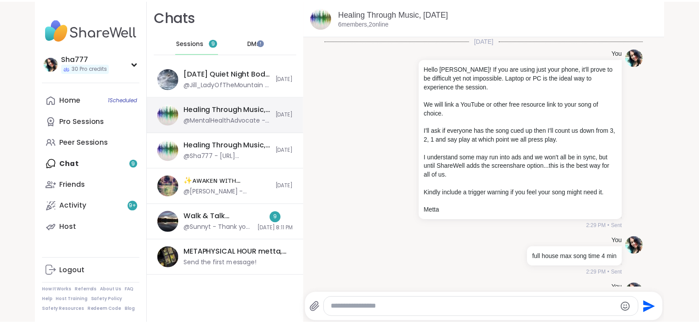
scroll to position [1017, 0]
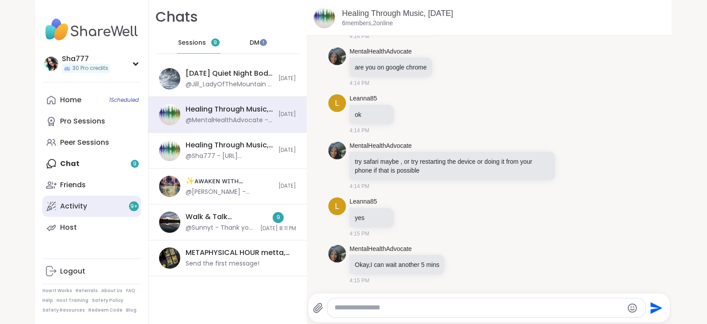
click at [104, 202] on link "Activity 9 +" at bounding box center [91, 205] width 99 height 21
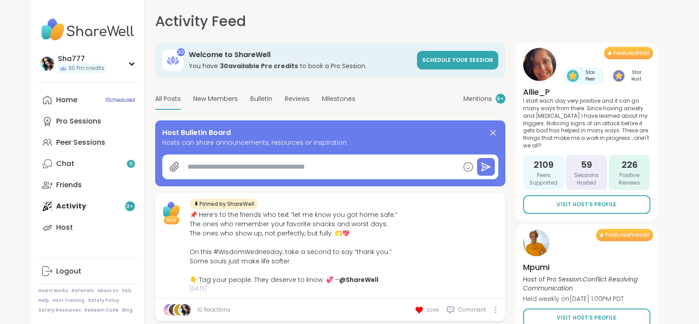
click at [146, 171] on div "Activity Feed Mentions 9 + 30 Welcome to ShareWell You have 30 available Pro cr…" at bounding box center [406, 167] width 523 height 334
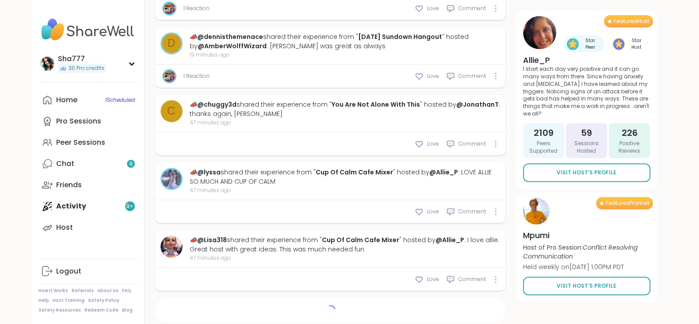
type textarea "*"
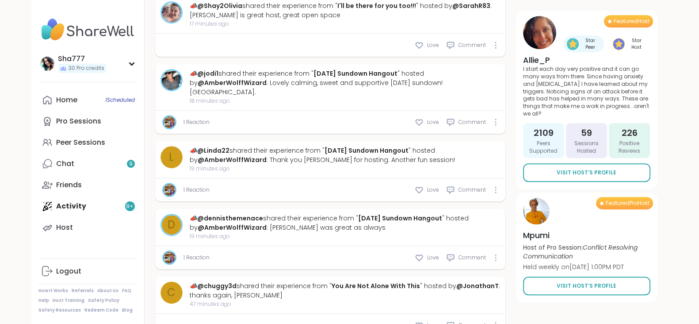
scroll to position [571, 0]
click at [215, 69] on link "@jodi1" at bounding box center [207, 73] width 21 height 9
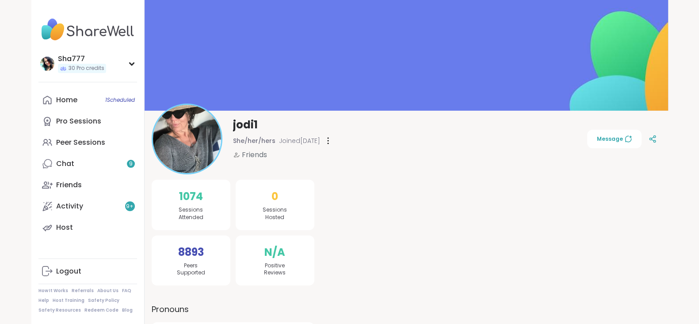
click at [329, 138] on icon at bounding box center [328, 140] width 2 height 7
click at [350, 199] on div "Unfriend" at bounding box center [376, 203] width 99 height 20
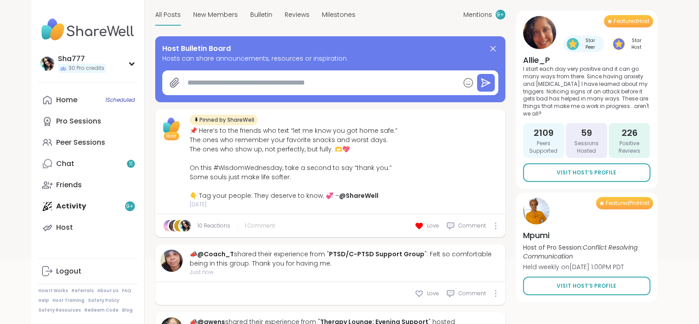
click at [248, 221] on span "1 Comment" at bounding box center [260, 225] width 30 height 8
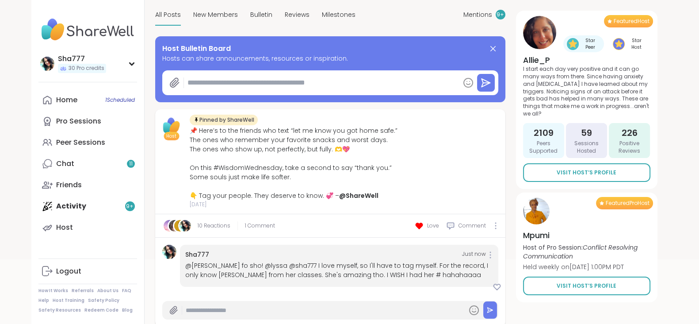
click at [147, 164] on div "Activity Feed Mentions 9 + 30 Welcome to ShareWell You have 30 available Pro cr…" at bounding box center [406, 83] width 523 height 334
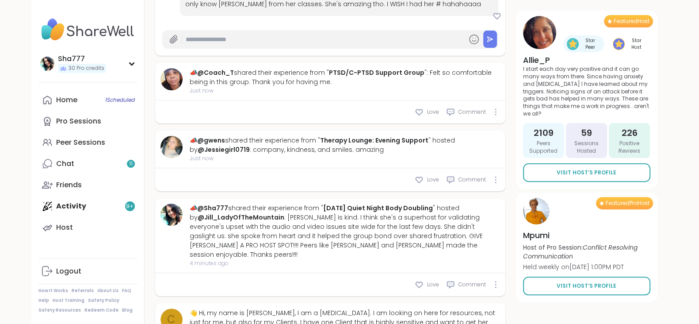
scroll to position [358, 0]
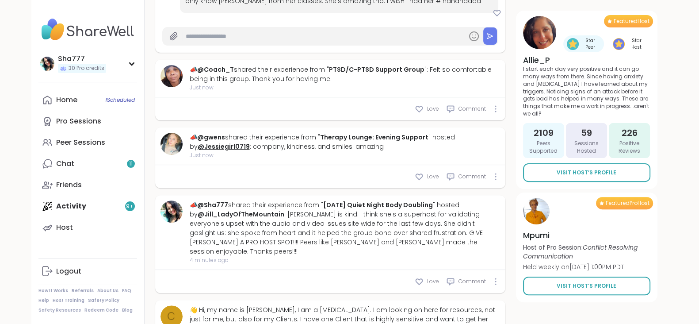
click at [213, 144] on link "@Jessiegirl0719" at bounding box center [224, 146] width 52 height 9
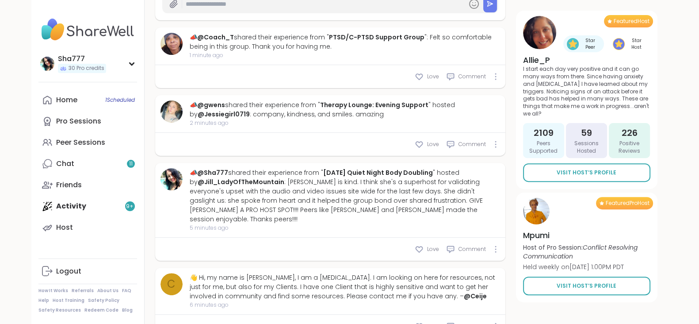
scroll to position [400, 0]
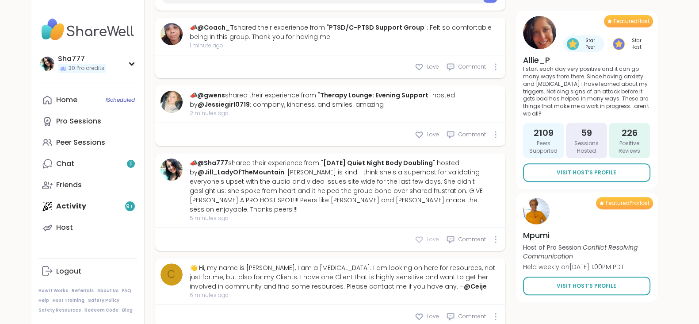
click at [418, 235] on icon at bounding box center [419, 239] width 9 height 9
type textarea "*"
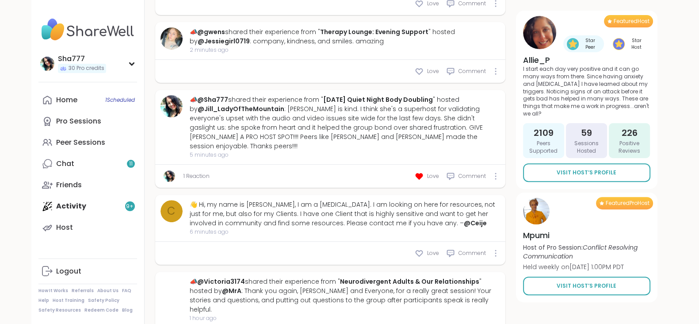
scroll to position [465, 0]
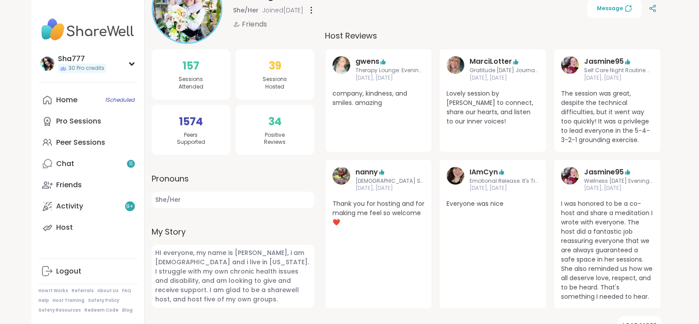
scroll to position [122, 0]
